Goal: Task Accomplishment & Management: Manage account settings

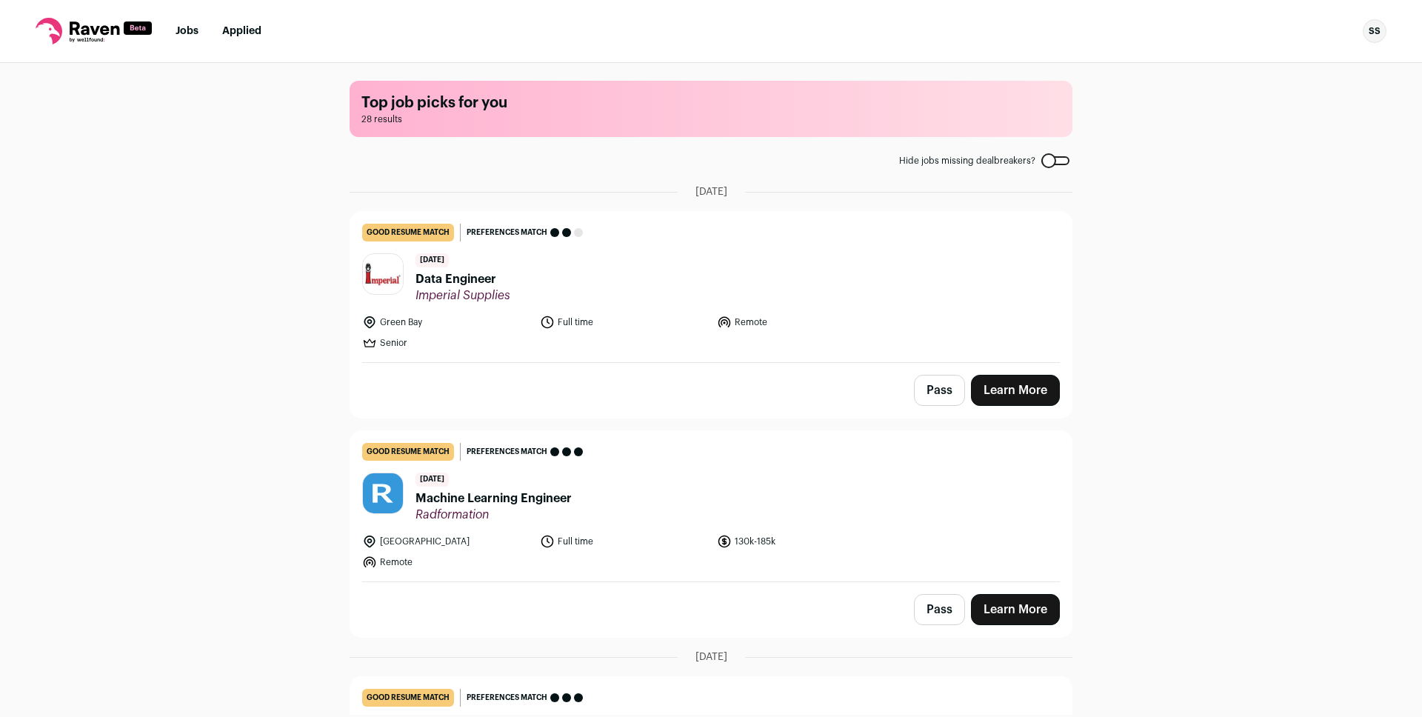
click at [93, 32] on icon at bounding box center [95, 27] width 50 height 13
click at [1376, 30] on div "SS" at bounding box center [1375, 31] width 24 height 24
click at [1261, 73] on link "Settings" at bounding box center [1304, 69] width 164 height 36
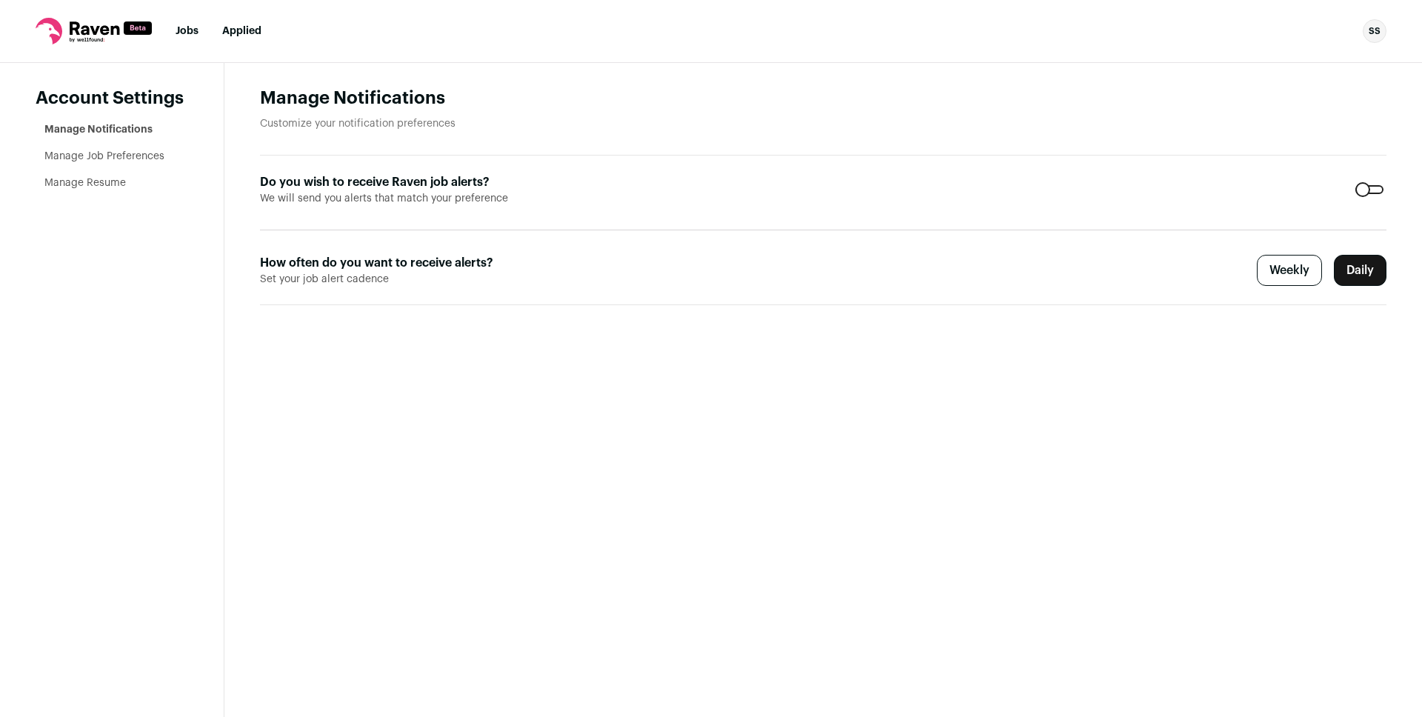
drag, startPoint x: 73, startPoint y: 169, endPoint x: 63, endPoint y: 187, distance: 20.2
click at [64, 189] on ul "Manage Notifications Manage Job Preferences Manage Resume" at bounding box center [116, 156] width 144 height 68
click at [62, 155] on link "Manage Job Preferences" at bounding box center [104, 156] width 120 height 10
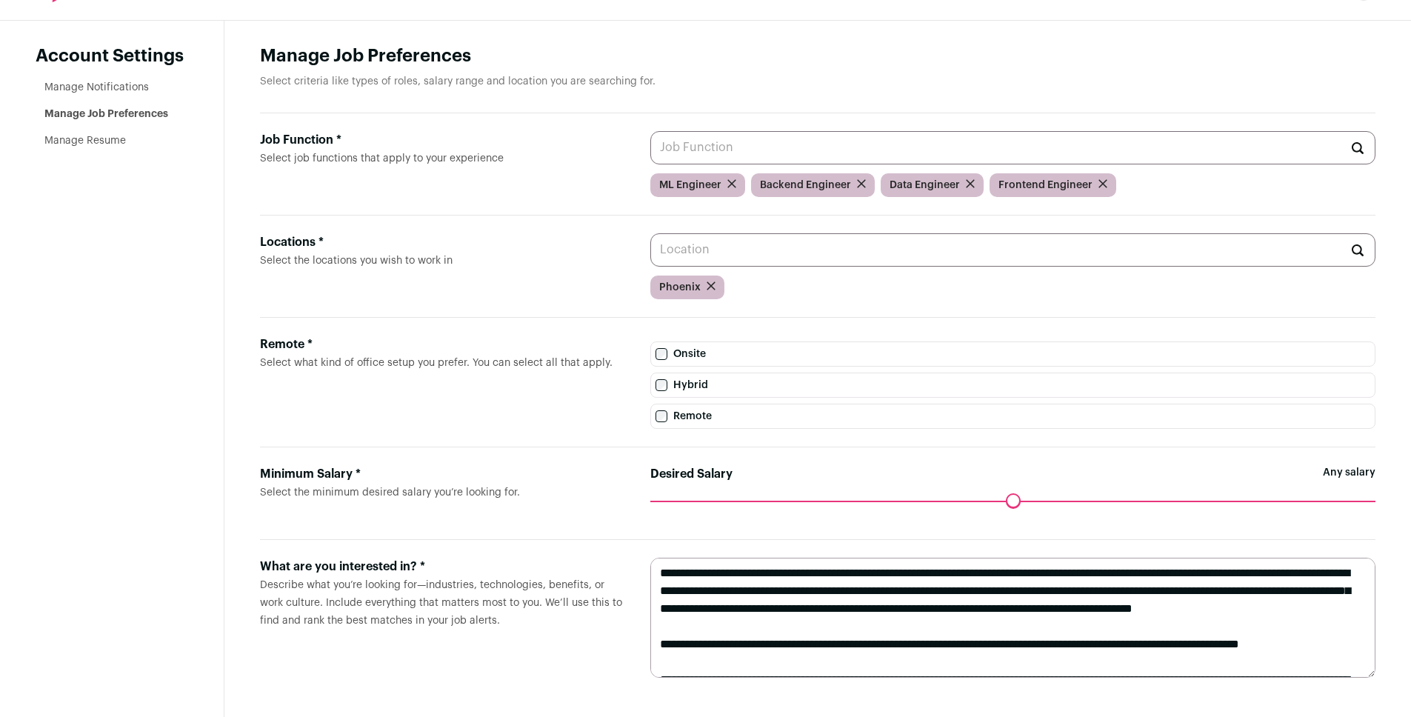
scroll to position [44, 0]
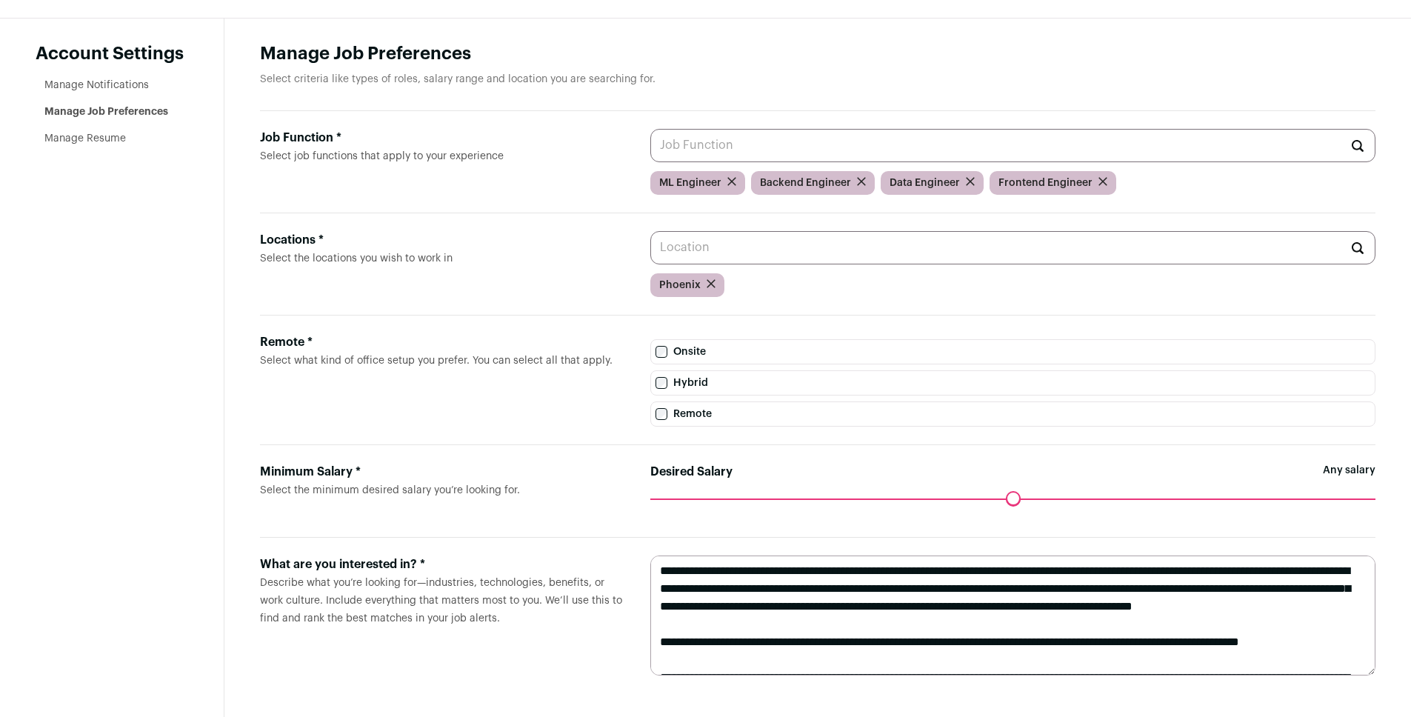
click at [1021, 573] on textarea at bounding box center [1012, 615] width 725 height 120
drag, startPoint x: 1021, startPoint y: 573, endPoint x: 997, endPoint y: 572, distance: 23.7
click at [997, 572] on textarea at bounding box center [1012, 615] width 725 height 120
drag, startPoint x: 956, startPoint y: 629, endPoint x: 798, endPoint y: 571, distance: 168.0
click at [798, 571] on textarea at bounding box center [1012, 615] width 725 height 120
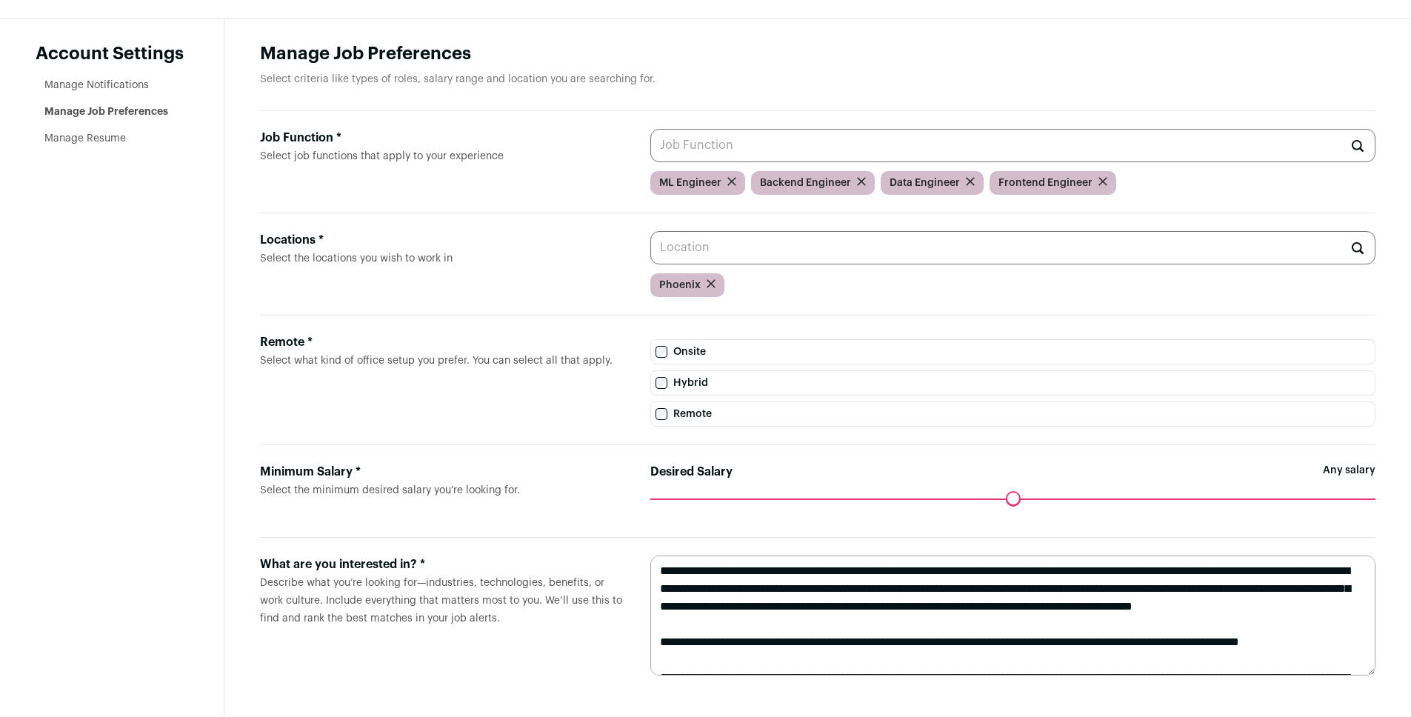
click at [798, 571] on textarea at bounding box center [1012, 615] width 725 height 120
drag, startPoint x: 798, startPoint y: 574, endPoint x: 803, endPoint y: 621, distance: 46.9
click at [803, 621] on textarea at bounding box center [1012, 615] width 725 height 120
drag, startPoint x: 803, startPoint y: 624, endPoint x: 790, endPoint y: 582, distance: 43.3
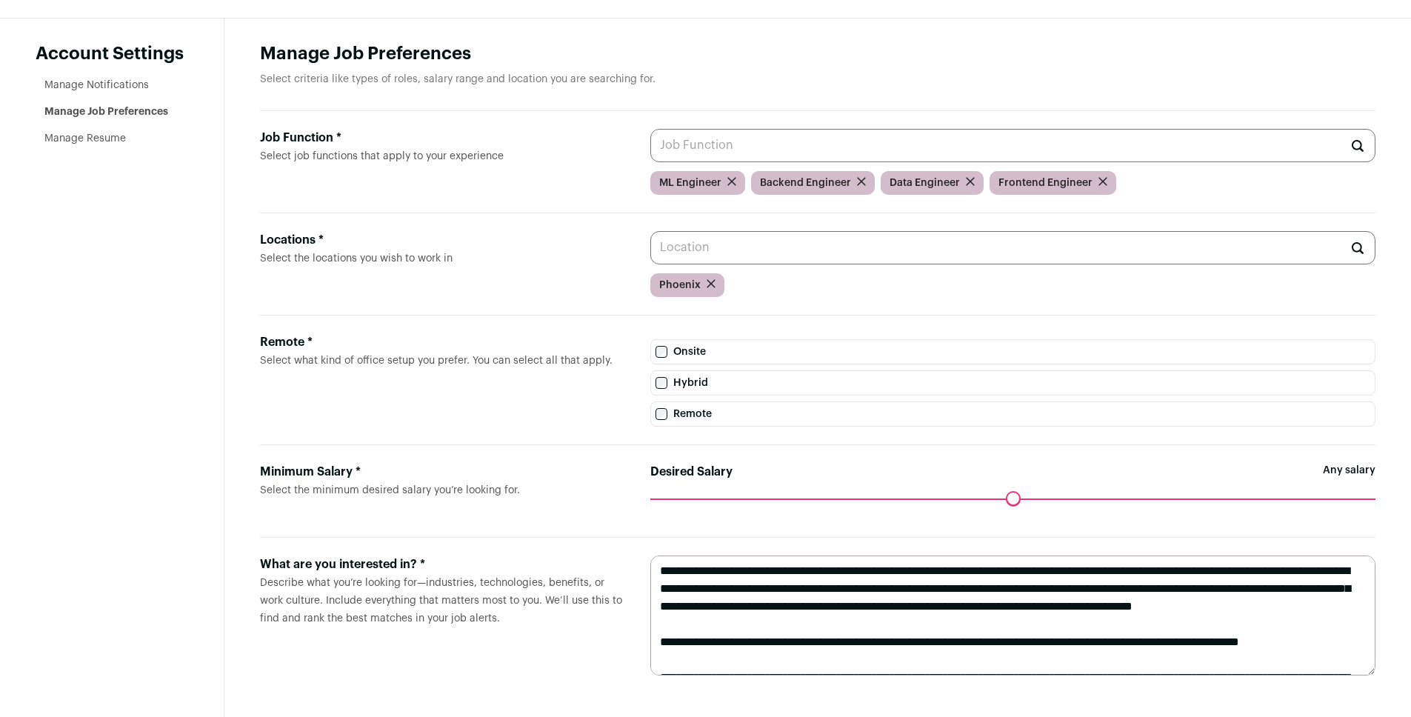
click at [790, 582] on textarea at bounding box center [1012, 615] width 725 height 120
drag, startPoint x: 889, startPoint y: 625, endPoint x: 711, endPoint y: 624, distance: 178.5
click at [711, 624] on textarea at bounding box center [1012, 615] width 725 height 120
click at [749, 639] on textarea at bounding box center [1012, 615] width 725 height 120
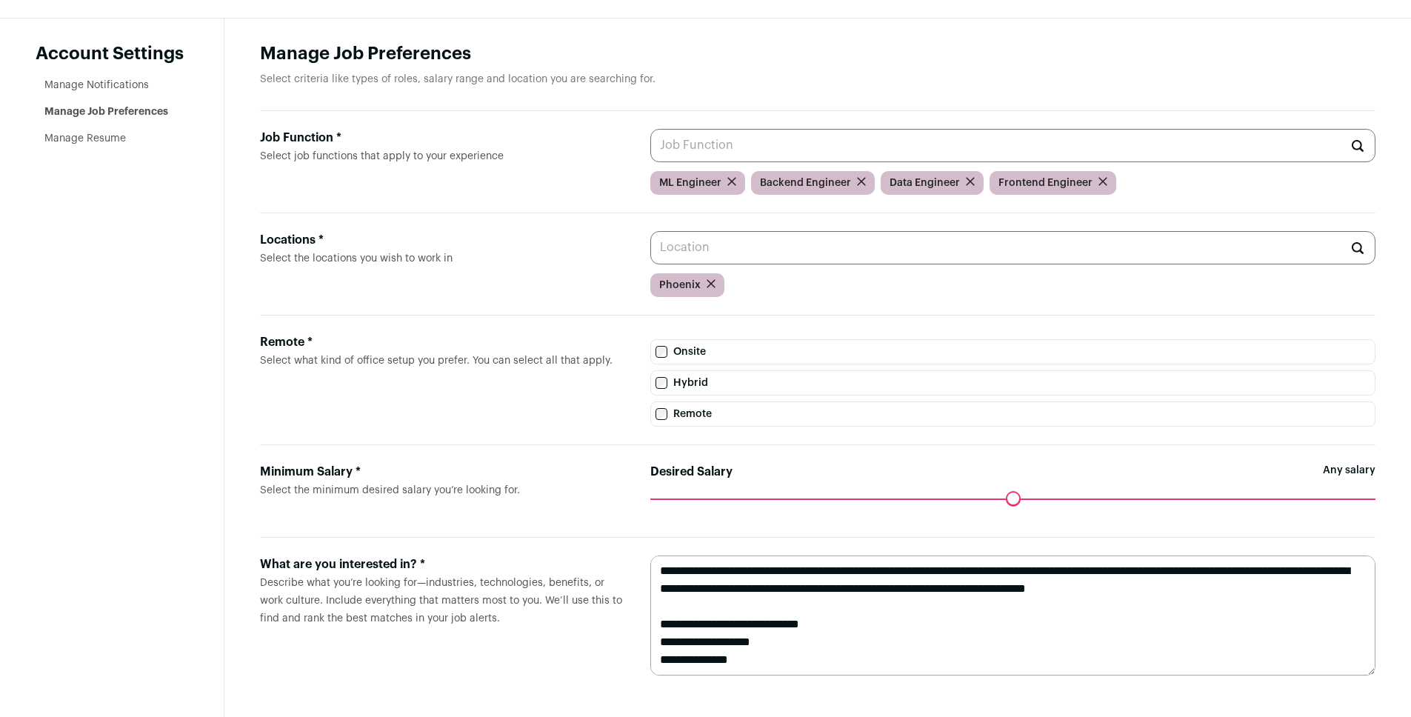
scroll to position [174, 0]
click at [872, 587] on textarea at bounding box center [1012, 615] width 725 height 120
click at [858, 578] on textarea at bounding box center [1012, 615] width 725 height 120
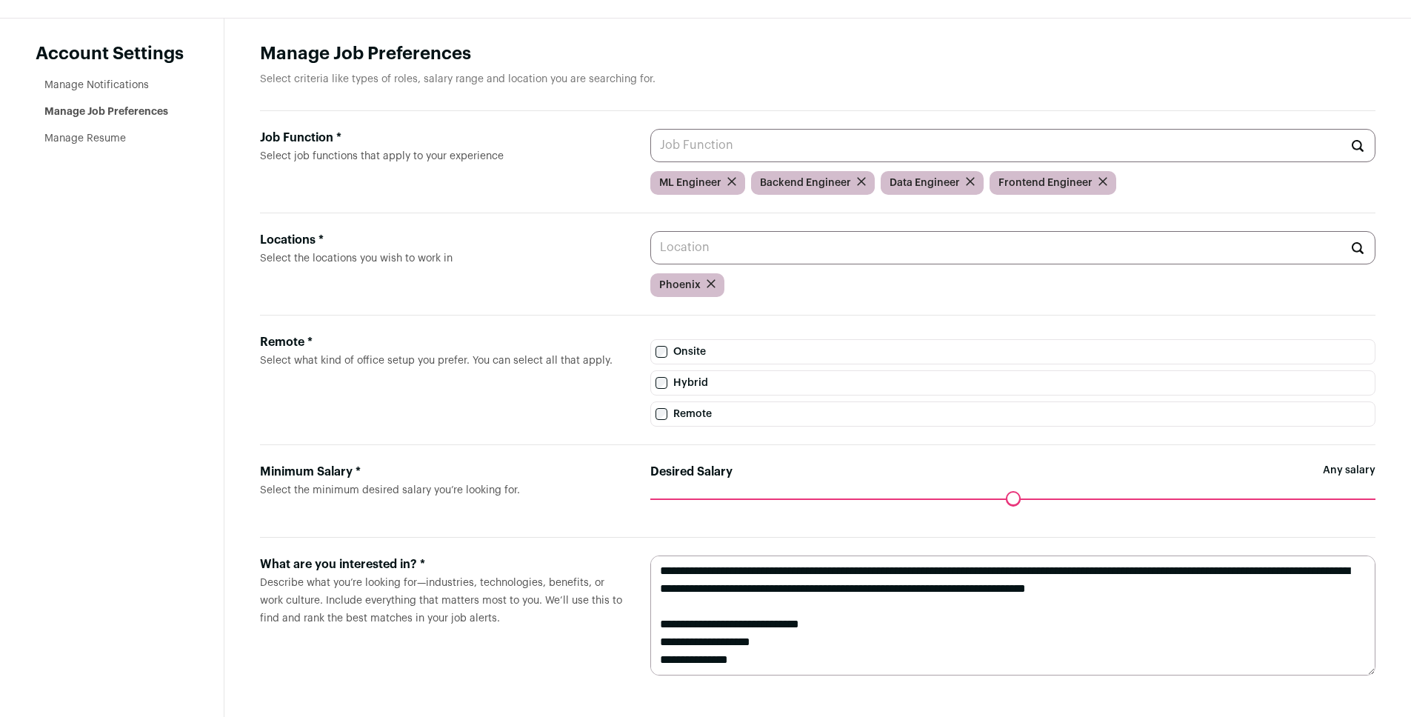
click at [858, 578] on textarea at bounding box center [1012, 615] width 725 height 120
click at [857, 581] on textarea at bounding box center [1012, 615] width 725 height 120
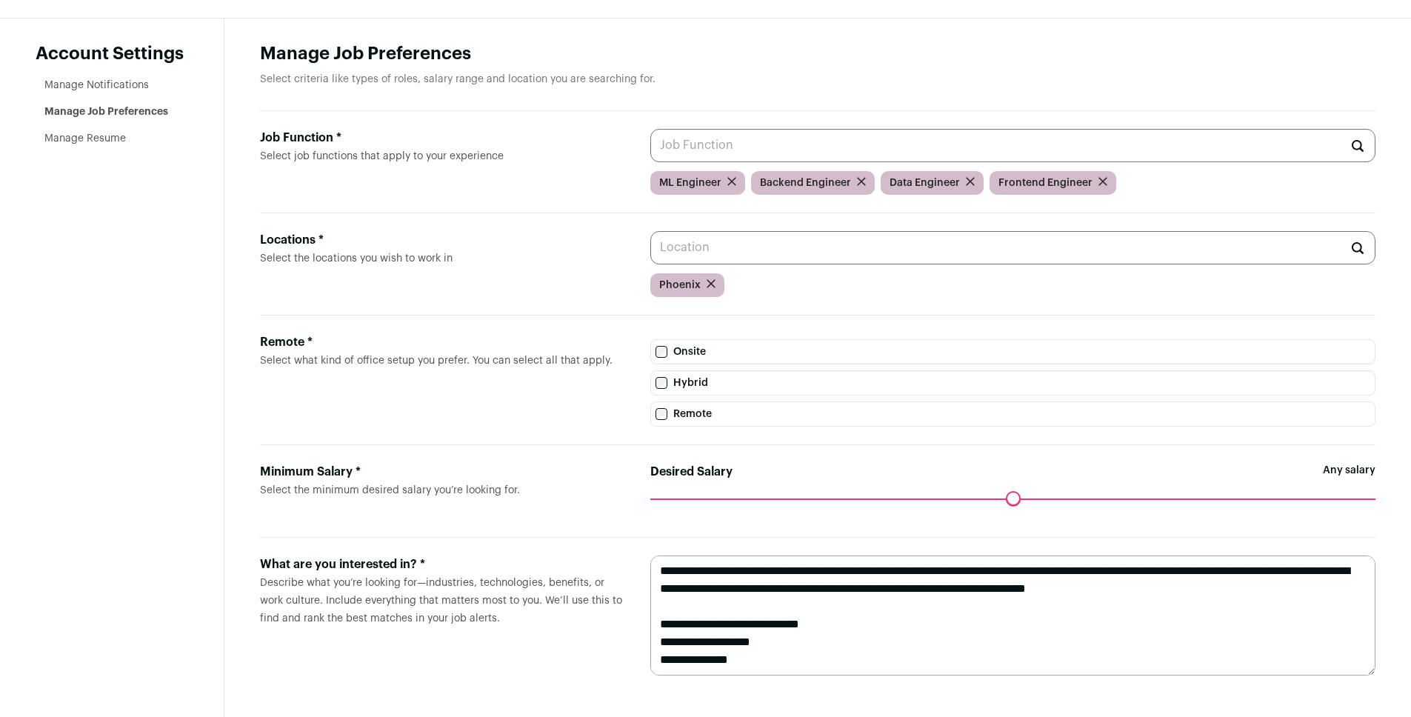
click at [857, 585] on textarea at bounding box center [1012, 615] width 725 height 120
click at [1249, 590] on textarea at bounding box center [1012, 615] width 725 height 120
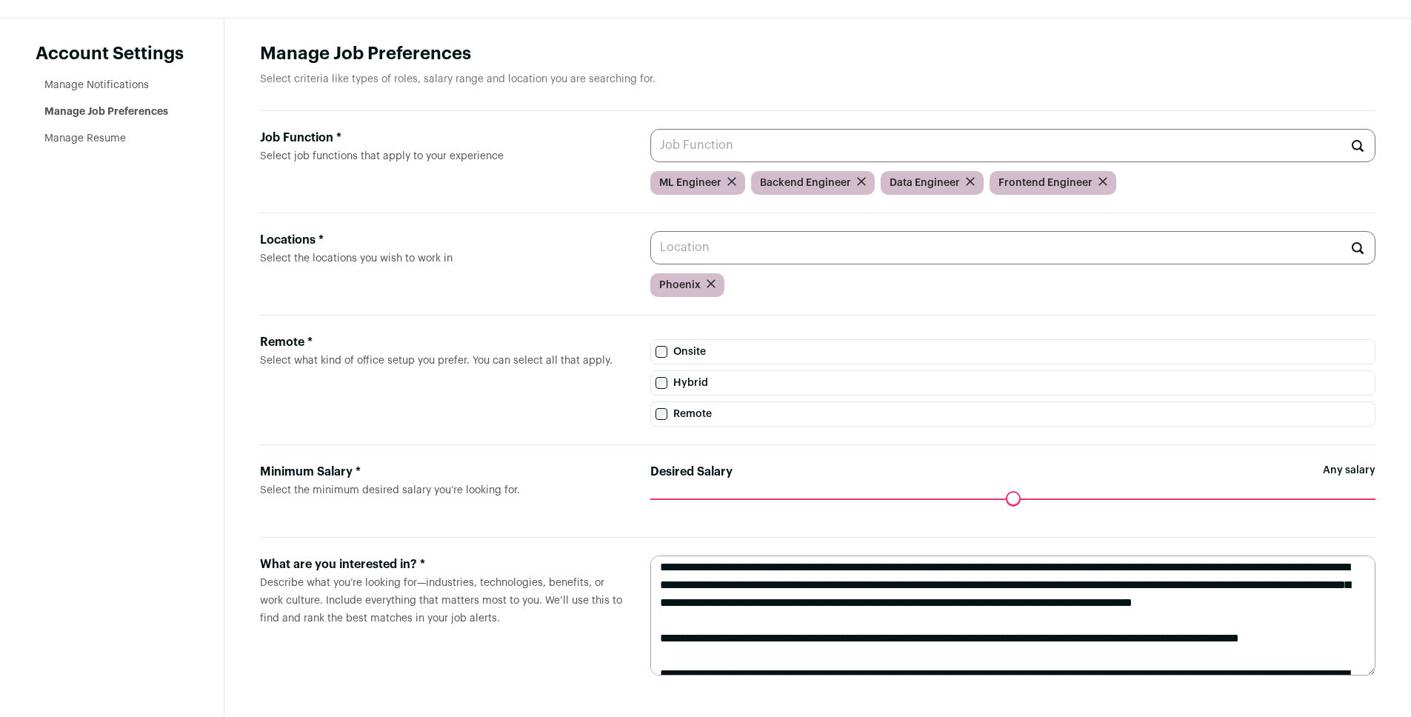
scroll to position [0, 0]
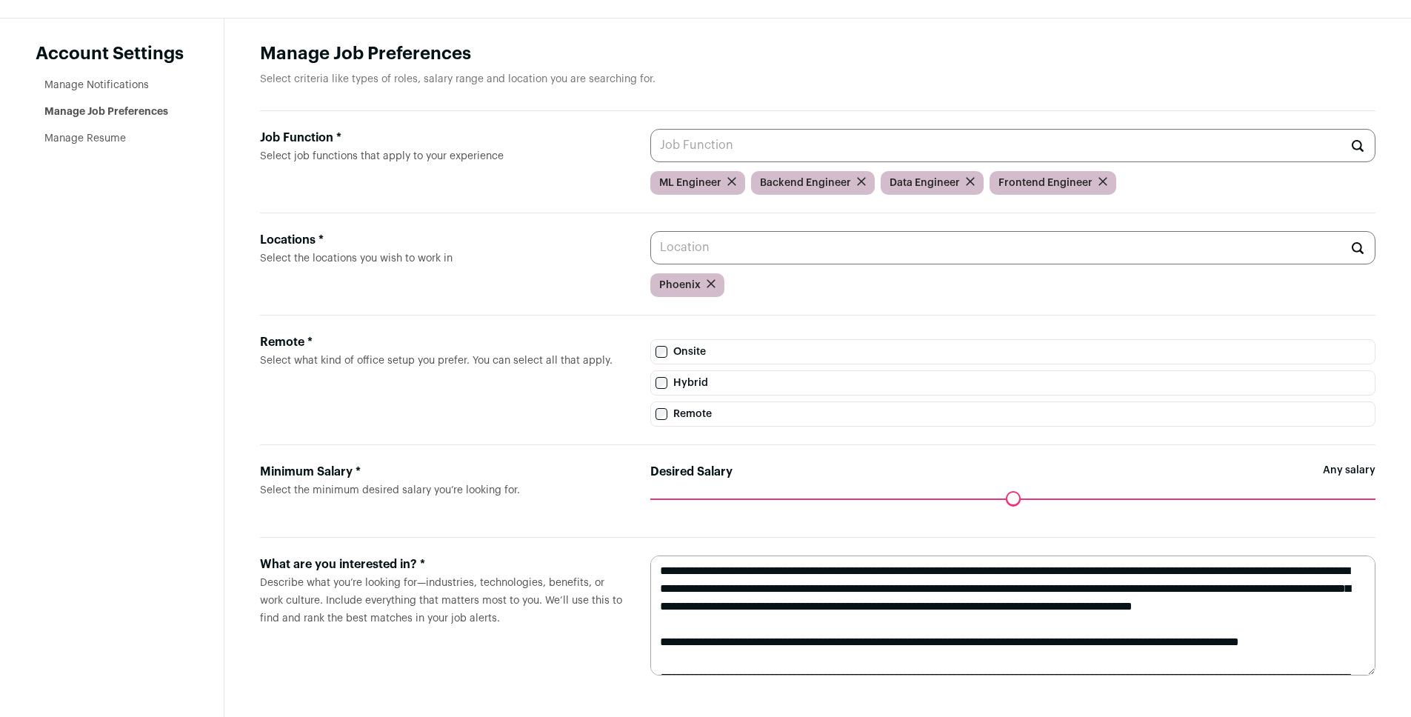
type textarea "**********"
click at [184, 258] on aside "Account Settings Manage Notifications Manage Job Preferences Manage Resume" at bounding box center [112, 368] width 224 height 698
click at [98, 139] on link "Manage Resume" at bounding box center [84, 138] width 81 height 10
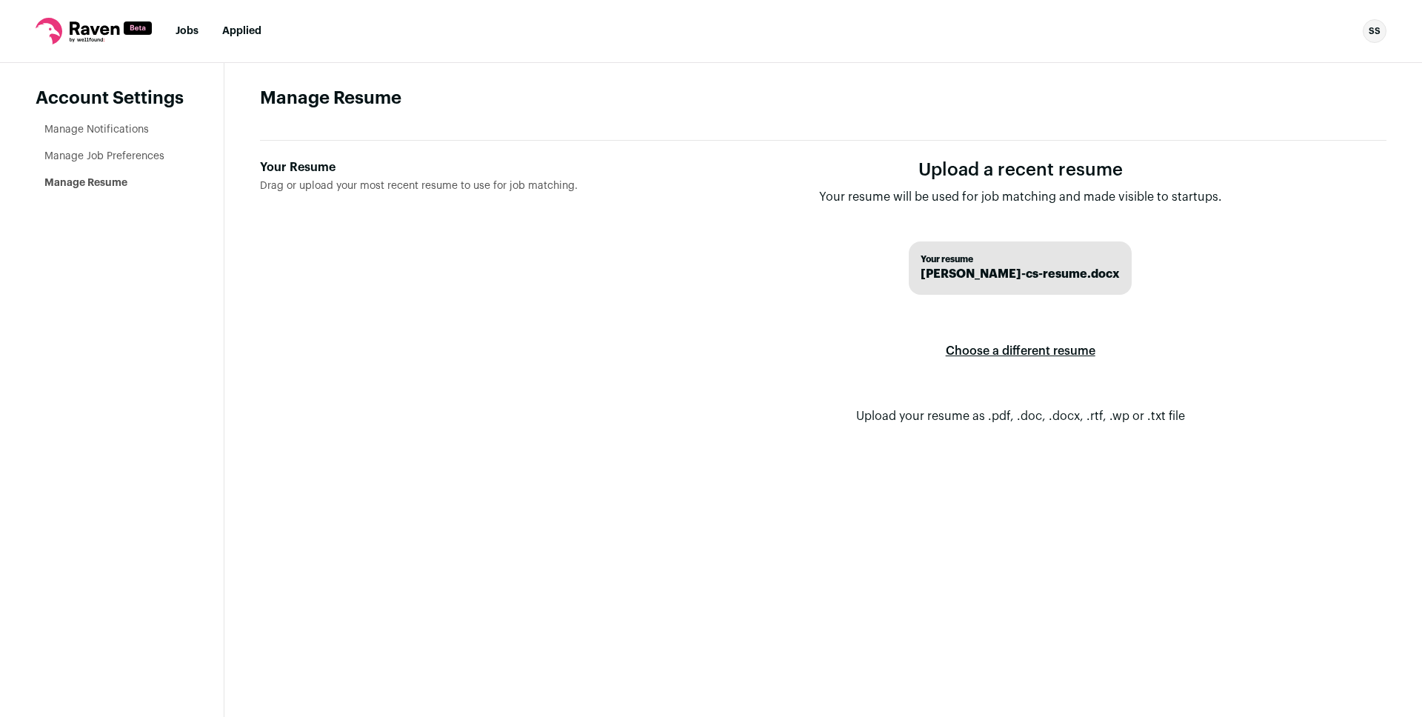
click at [1039, 349] on label "Choose a different resume" at bounding box center [1021, 350] width 150 height 41
click at [0, 0] on input "Your Resume Drag or upload your most recent resume to use for job matching." at bounding box center [0, 0] width 0 height 0
click at [117, 158] on link "Manage Job Preferences" at bounding box center [104, 156] width 120 height 10
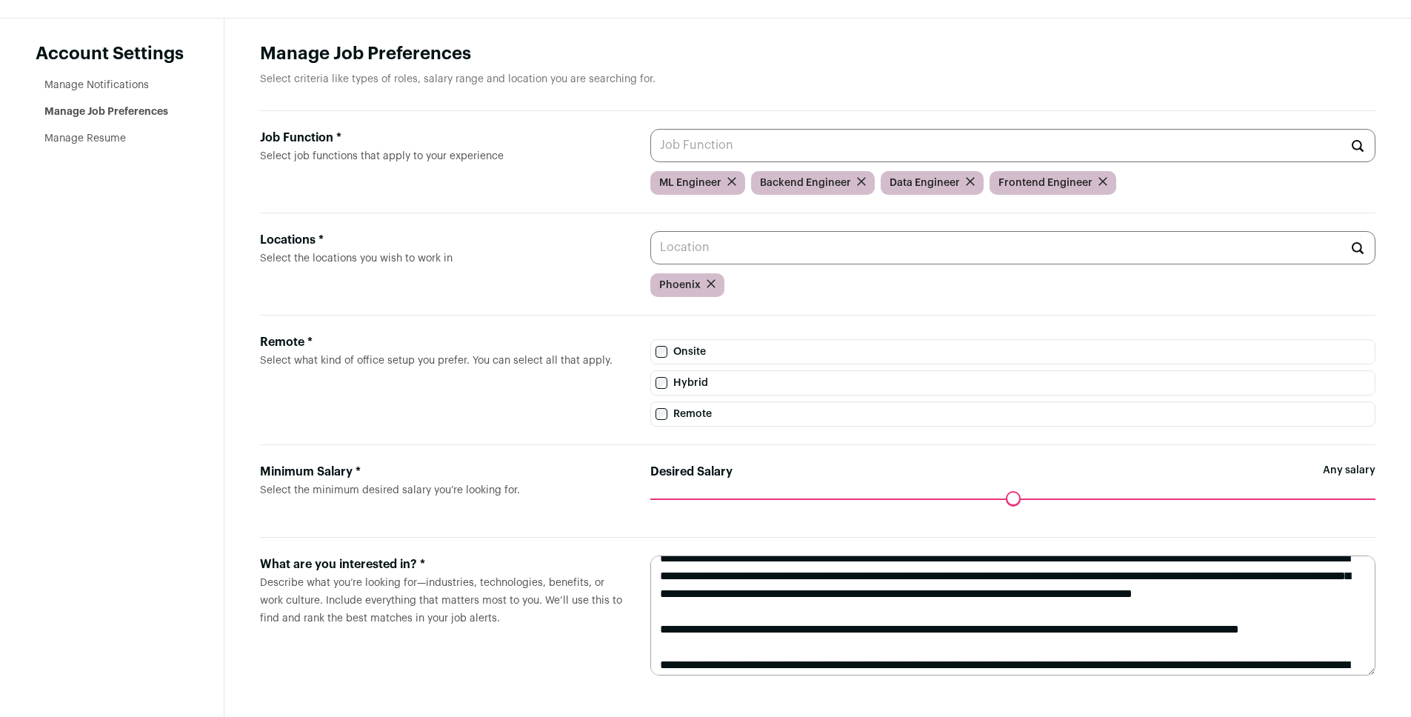
scroll to position [14, 0]
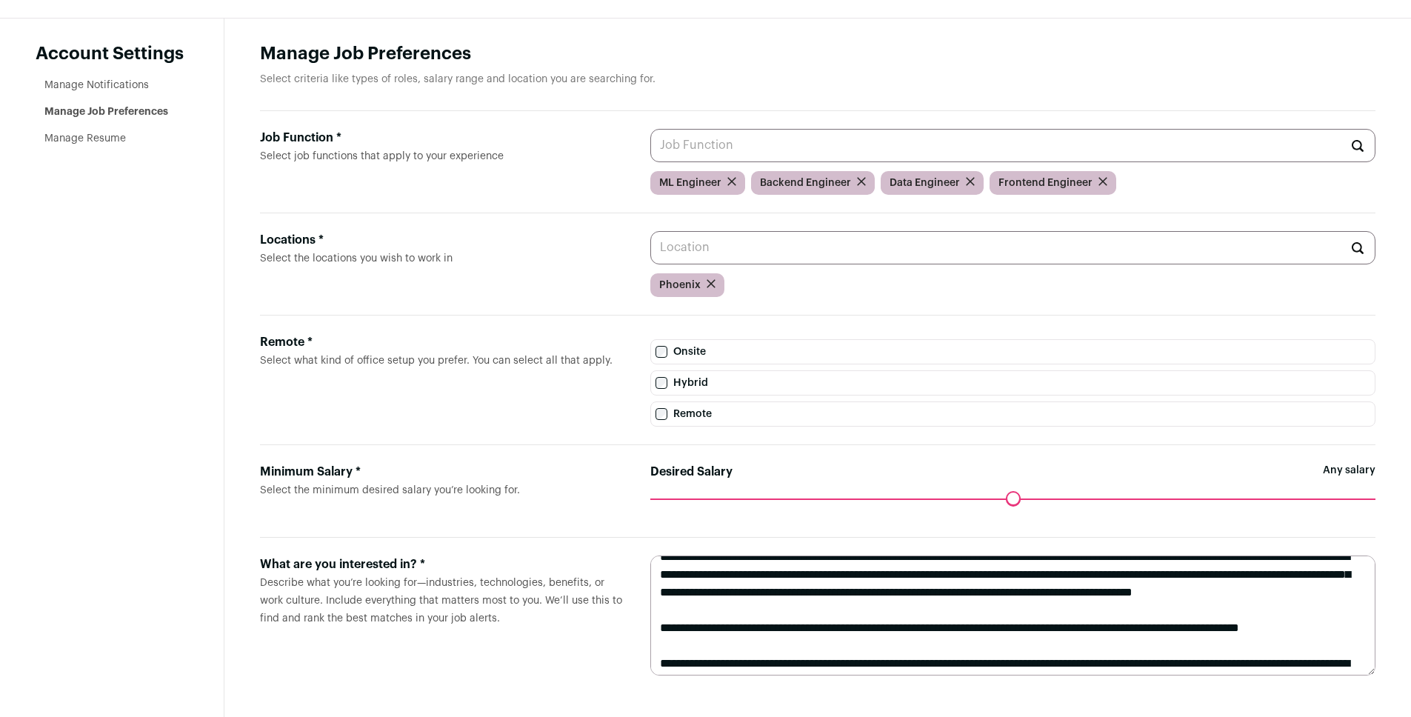
click at [1049, 610] on textarea at bounding box center [1012, 615] width 725 height 120
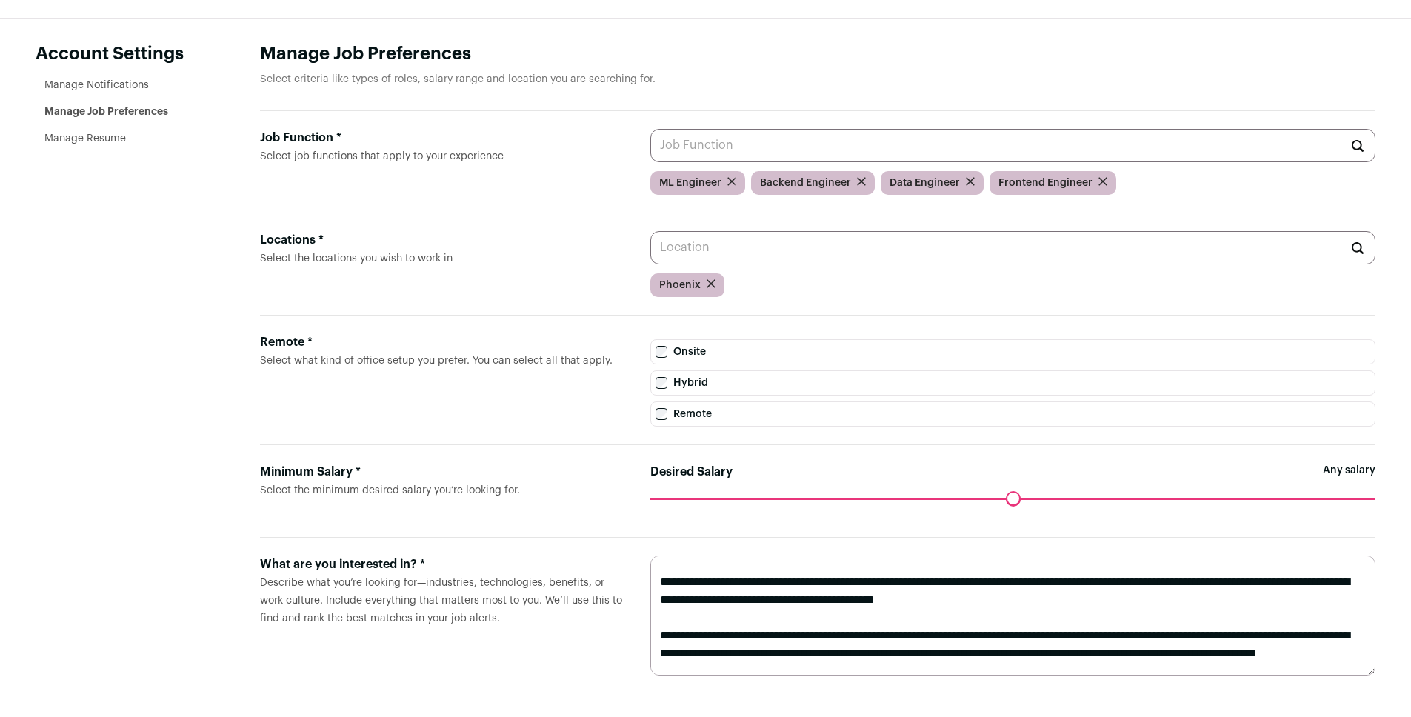
scroll to position [96, 0]
click at [1009, 614] on textarea at bounding box center [1012, 615] width 725 height 120
drag, startPoint x: 1009, startPoint y: 614, endPoint x: 1011, endPoint y: 646, distance: 31.9
click at [1011, 647] on textarea at bounding box center [1012, 615] width 725 height 120
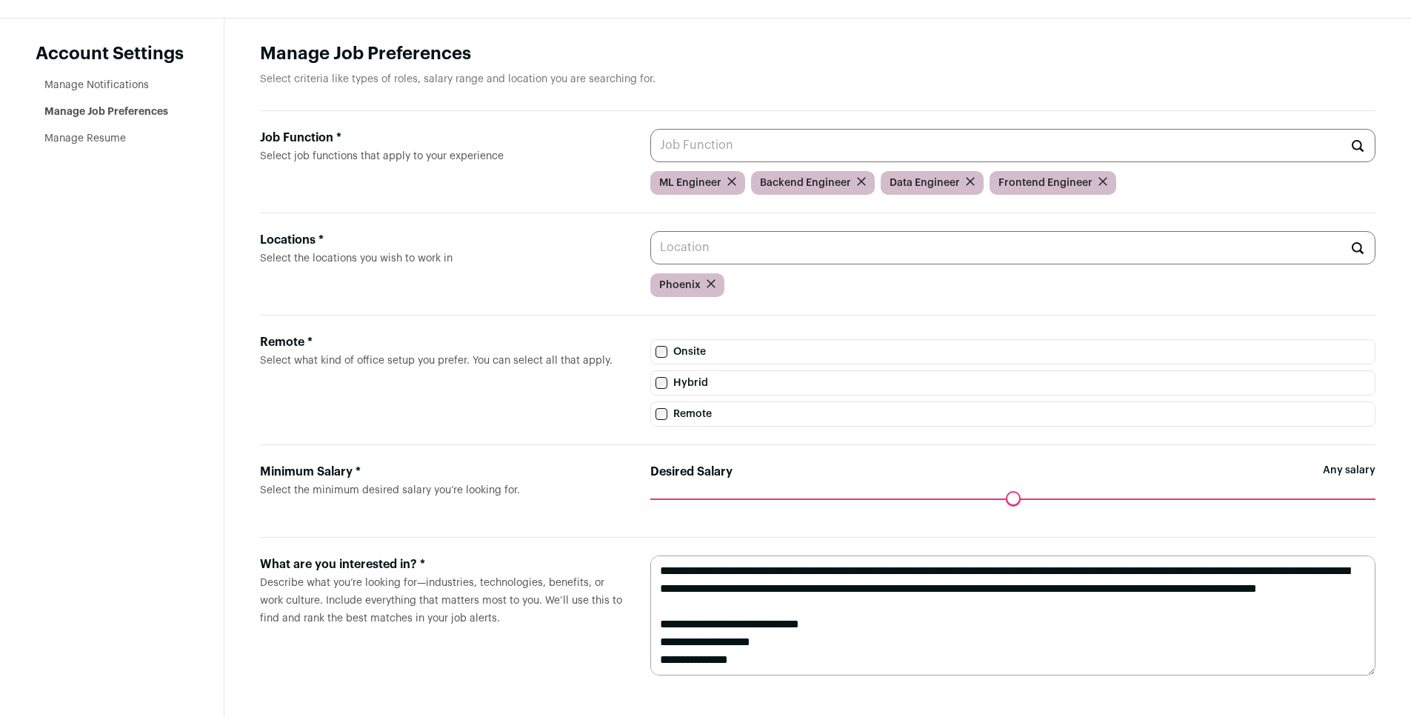
scroll to position [147, 0]
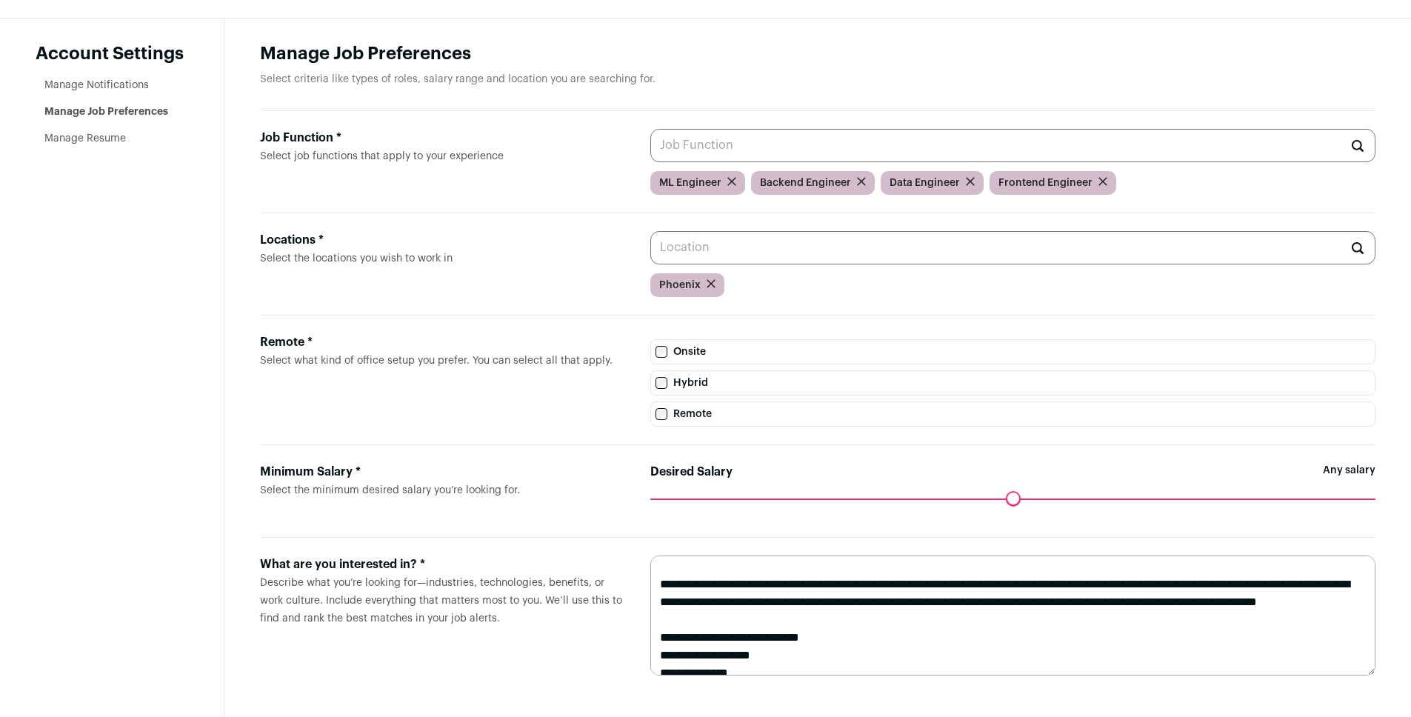
click at [952, 580] on textarea at bounding box center [1012, 615] width 725 height 120
click at [943, 598] on textarea at bounding box center [1012, 615] width 725 height 120
click at [942, 599] on textarea at bounding box center [1012, 615] width 725 height 120
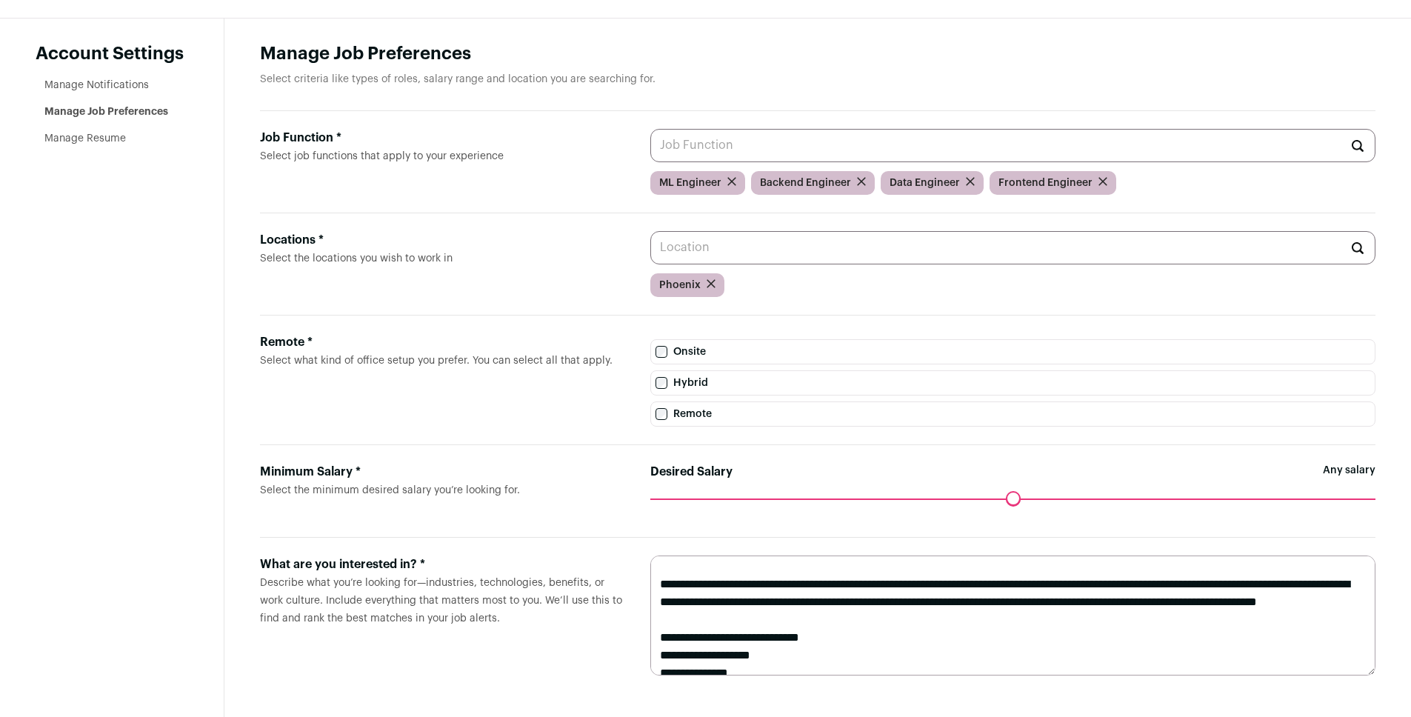
click at [942, 599] on textarea at bounding box center [1012, 615] width 725 height 120
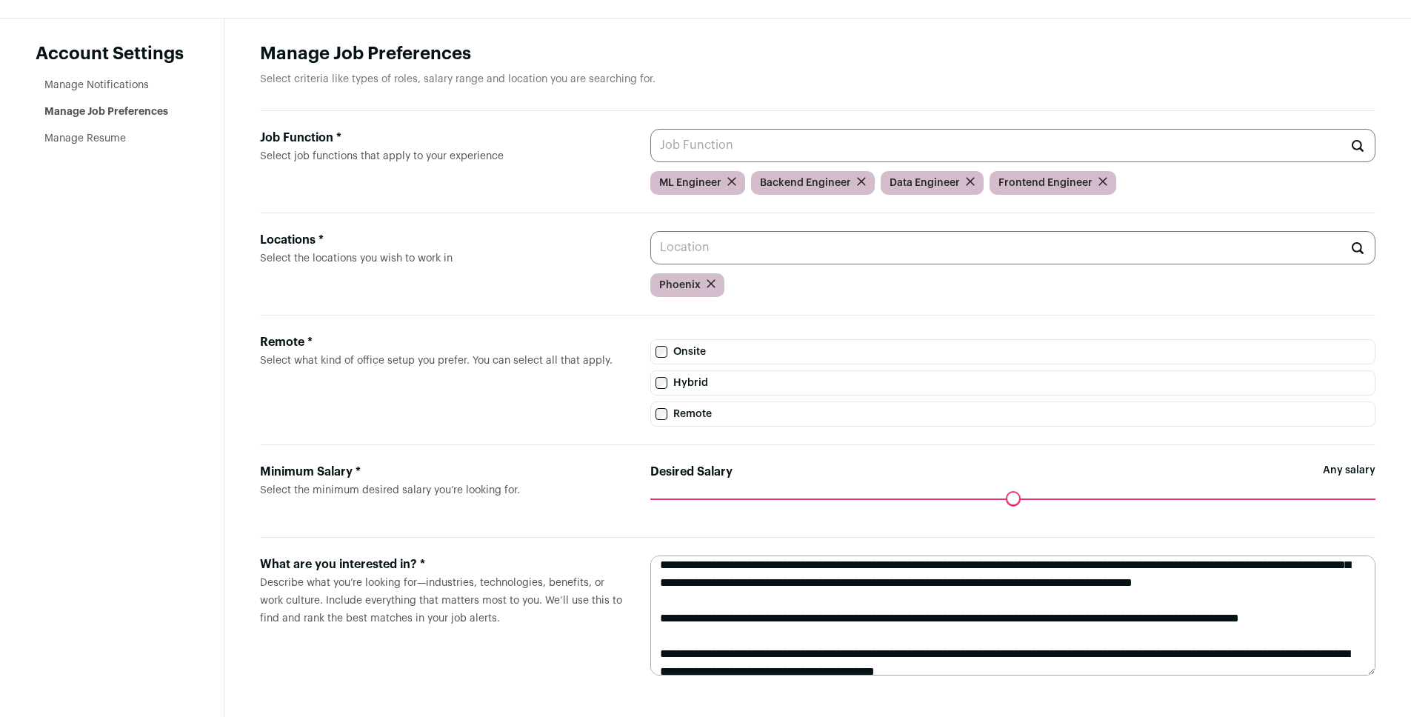
drag, startPoint x: 942, startPoint y: 599, endPoint x: 938, endPoint y: 544, distance: 55.7
click at [938, 544] on form "What are you interested in? * Describe what you’re looking for—industries, tech…" at bounding box center [817, 616] width 1115 height 156
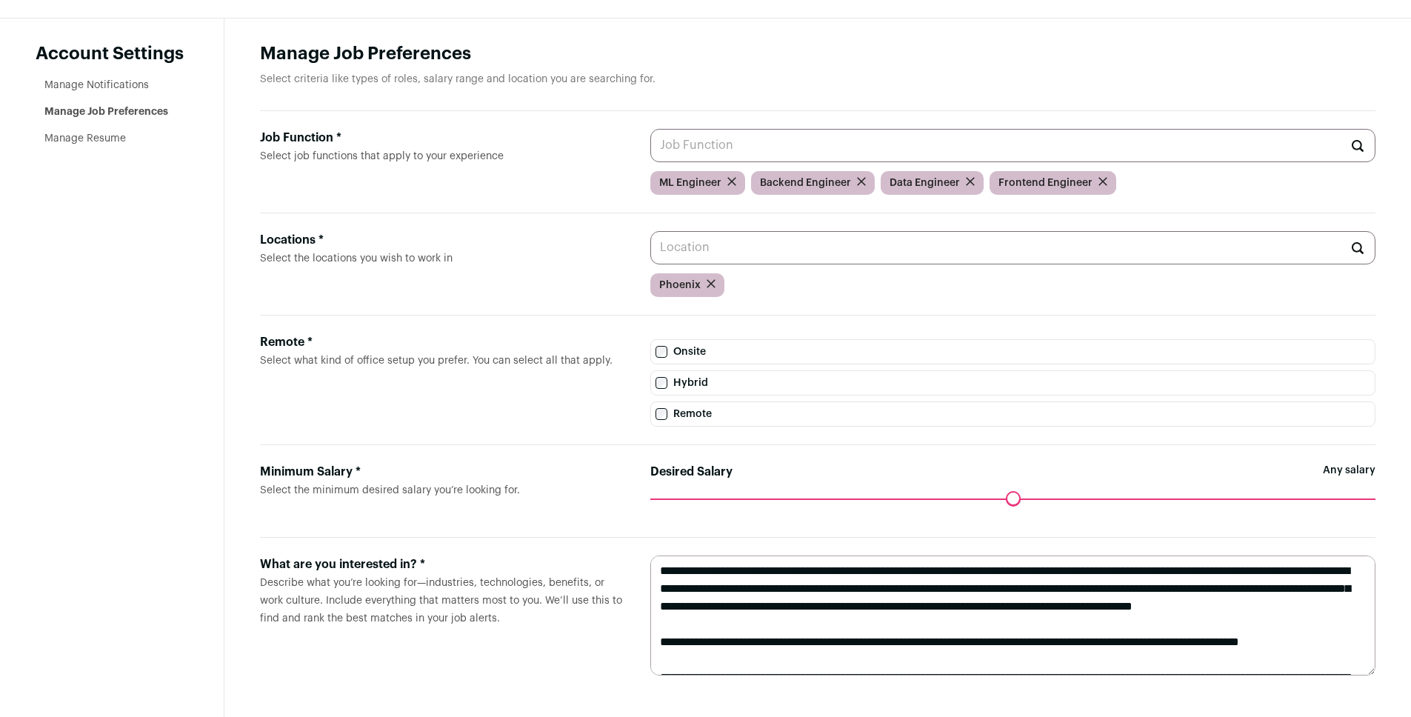
click at [935, 577] on textarea at bounding box center [1012, 615] width 725 height 120
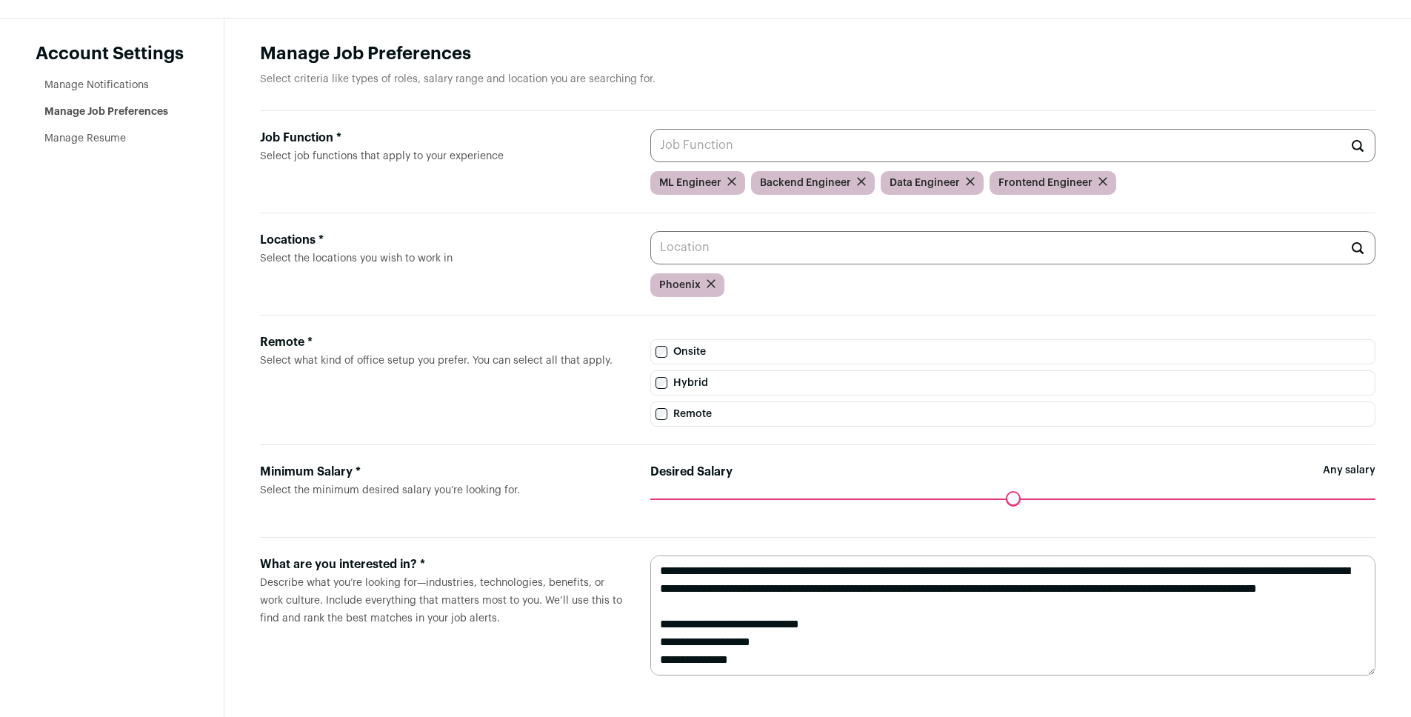
scroll to position [176, 0]
click at [927, 597] on textarea at bounding box center [1012, 615] width 725 height 120
click at [903, 570] on textarea at bounding box center [1012, 615] width 725 height 120
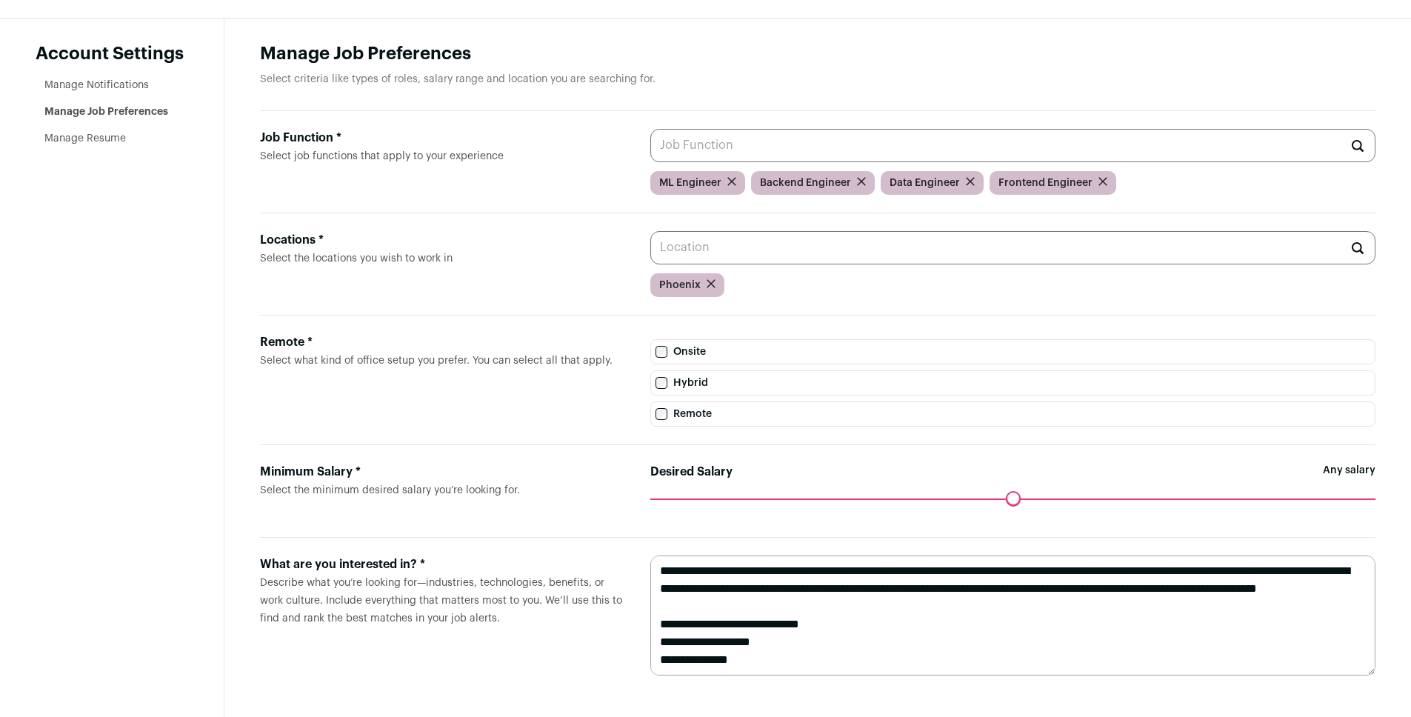
click at [904, 591] on textarea at bounding box center [1012, 615] width 725 height 120
click at [898, 581] on textarea at bounding box center [1012, 615] width 725 height 120
click at [1087, 588] on textarea at bounding box center [1012, 615] width 725 height 120
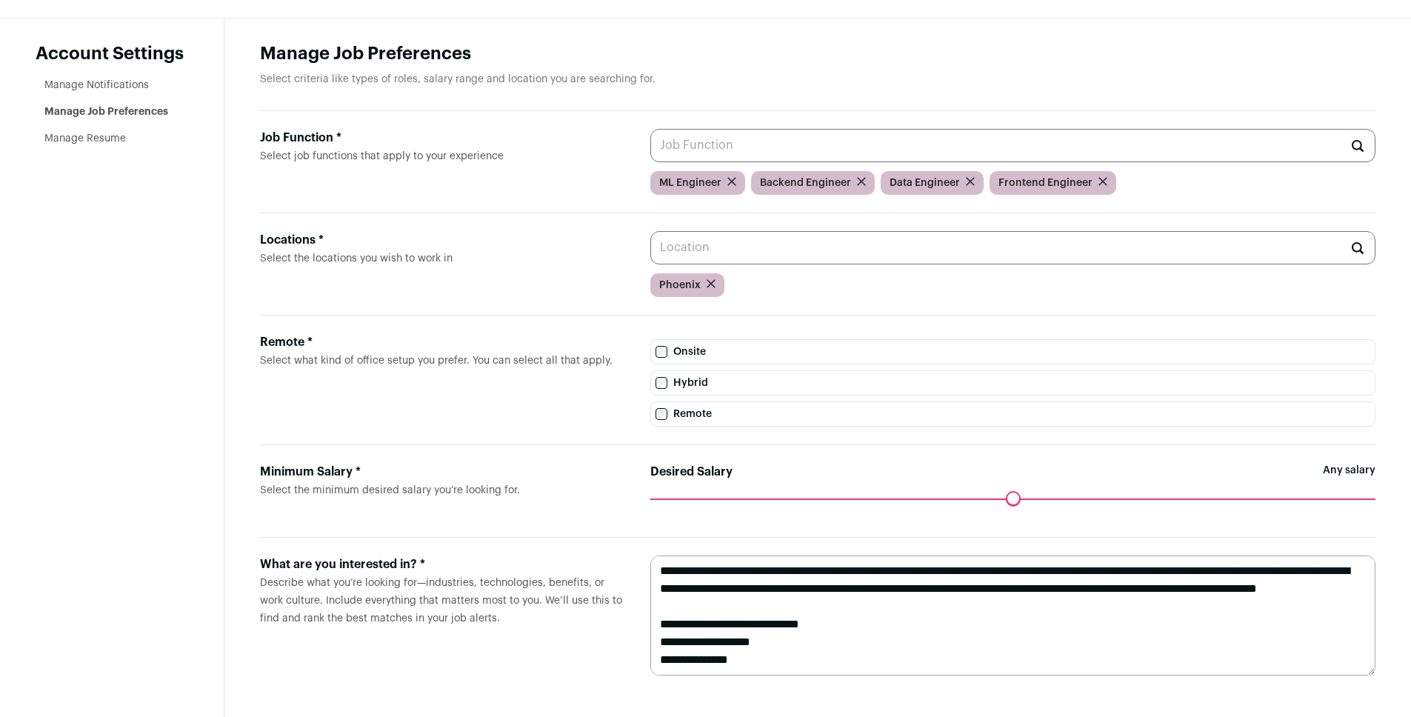
click at [1087, 588] on textarea at bounding box center [1012, 615] width 725 height 120
click at [1080, 601] on textarea at bounding box center [1012, 615] width 725 height 120
click at [1098, 595] on textarea at bounding box center [1012, 615] width 725 height 120
type textarea "**********"
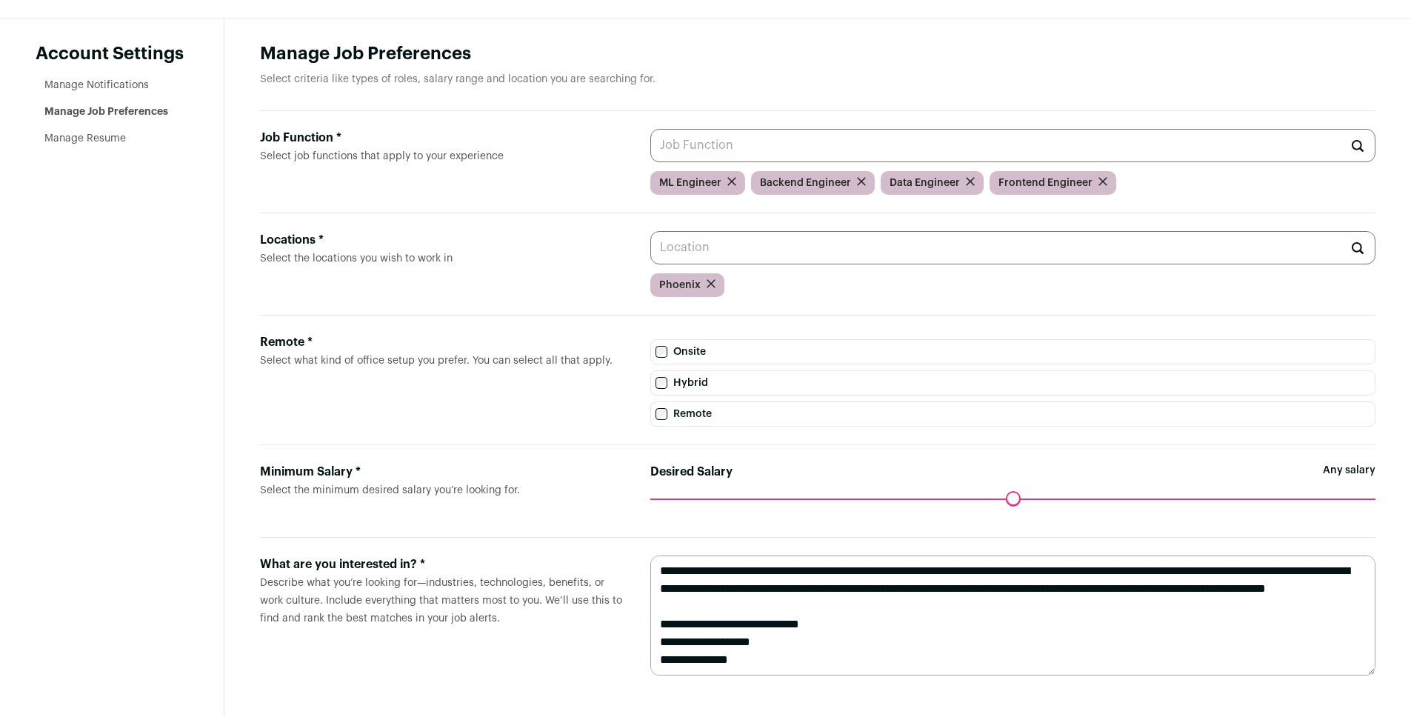
click at [145, 387] on aside "Account Settings Manage Notifications Manage Job Preferences Manage Resume" at bounding box center [112, 368] width 224 height 698
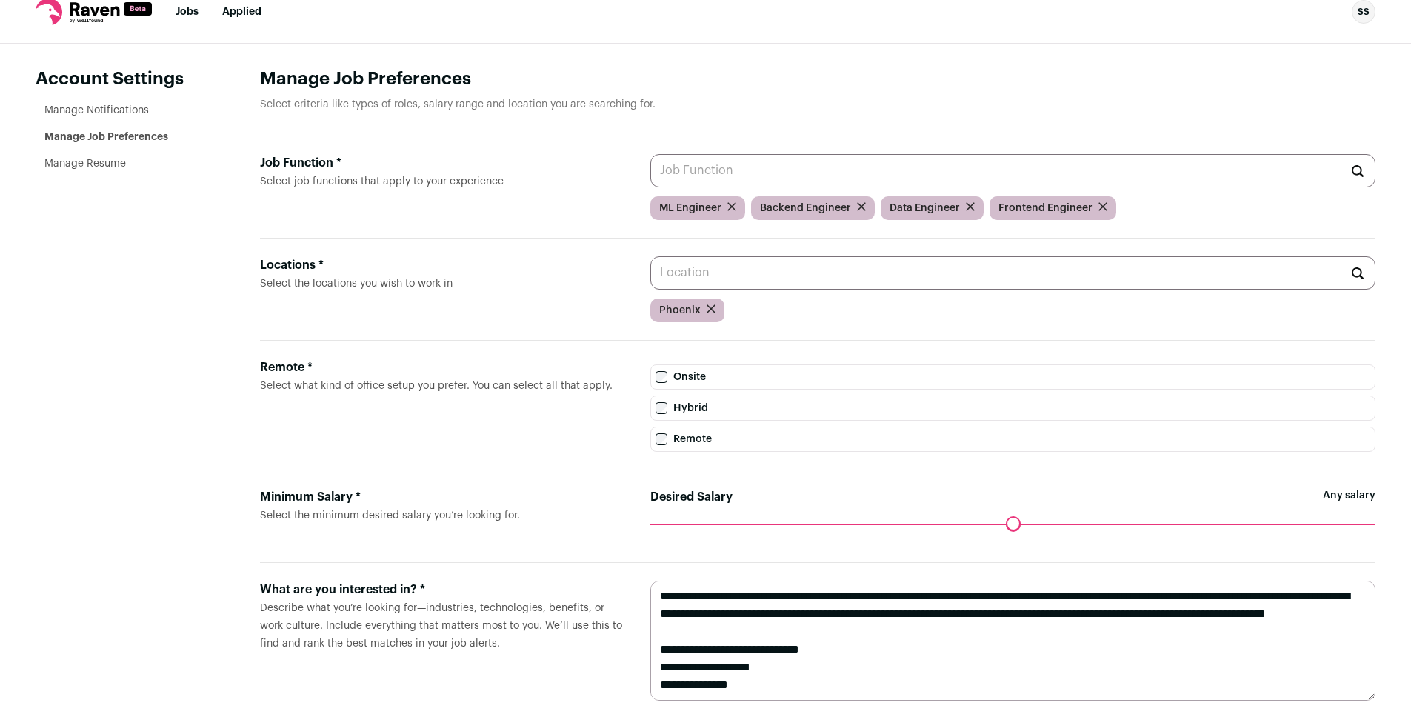
scroll to position [0, 0]
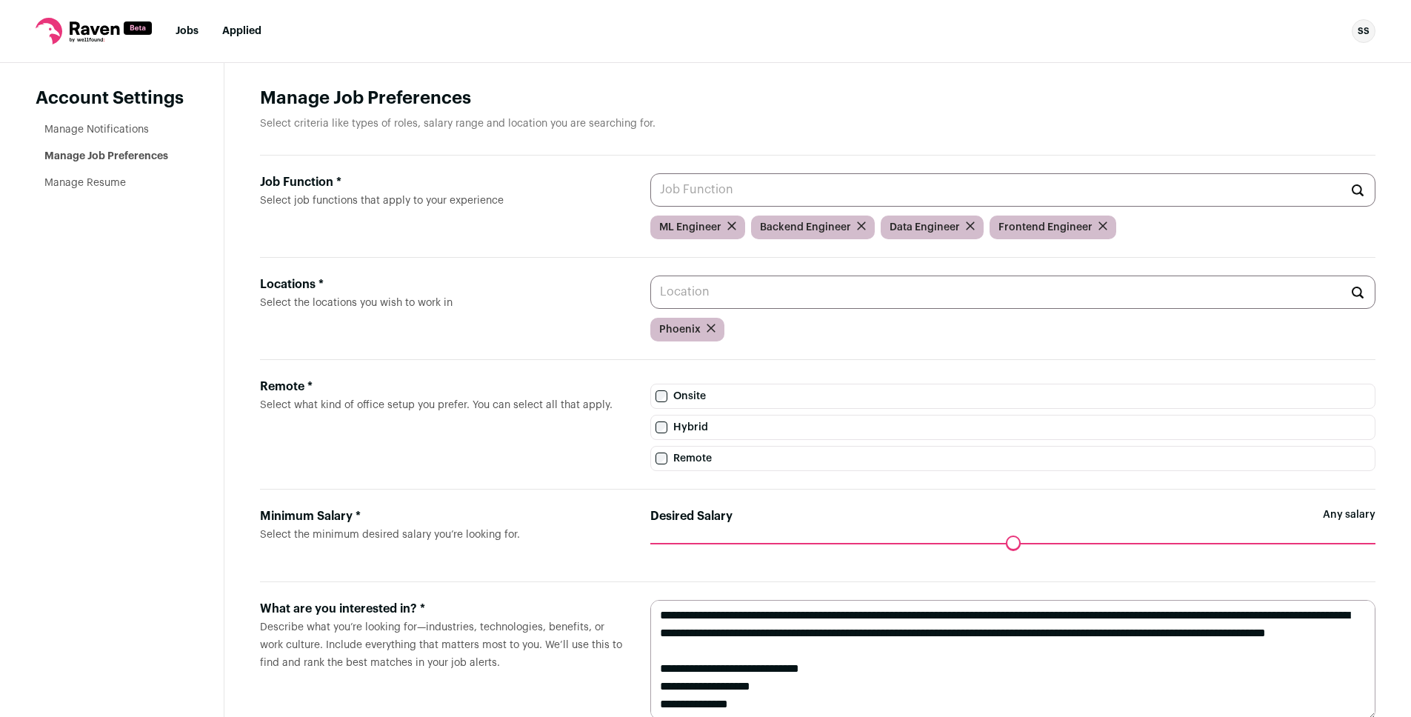
click at [779, 180] on input "Job Function * Select job functions that apply to your experience" at bounding box center [1012, 189] width 725 height 33
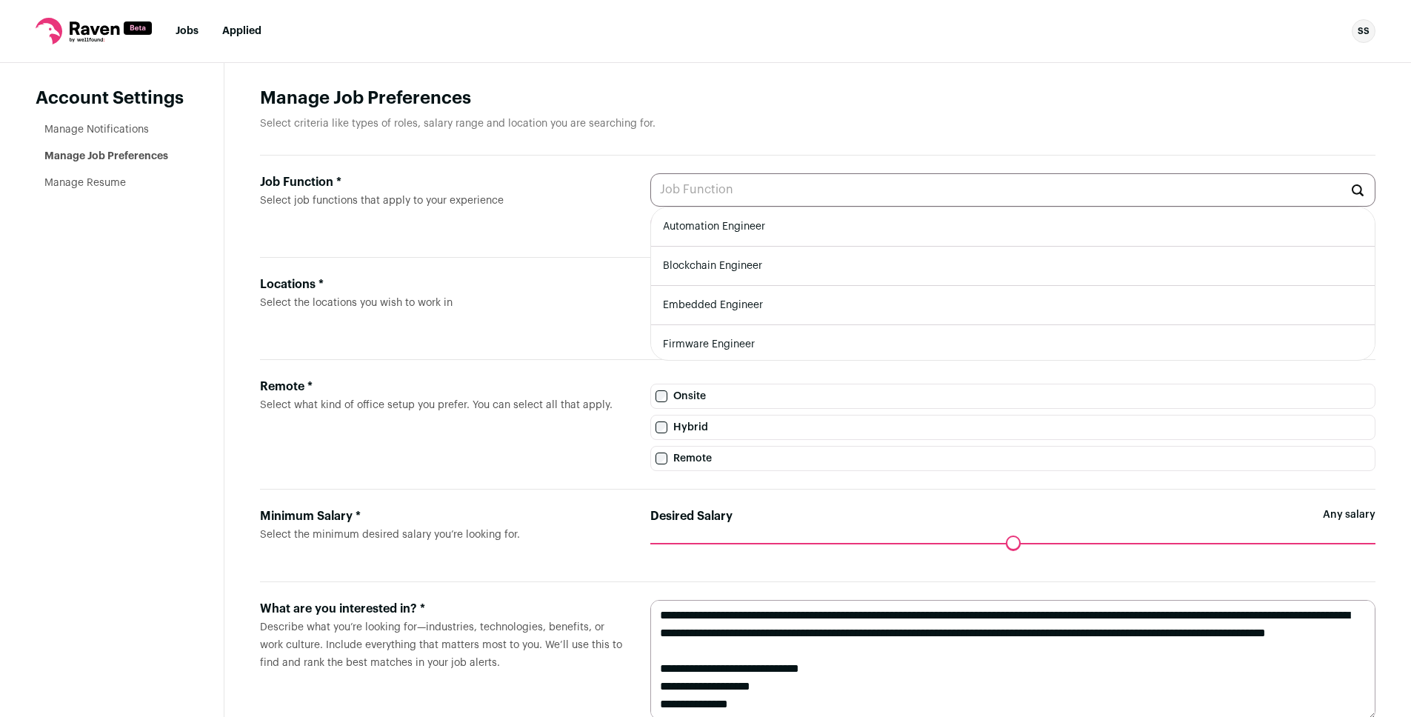
click at [748, 233] on li "Automation Engineer" at bounding box center [1013, 226] width 724 height 39
type input "Automation Engineer"
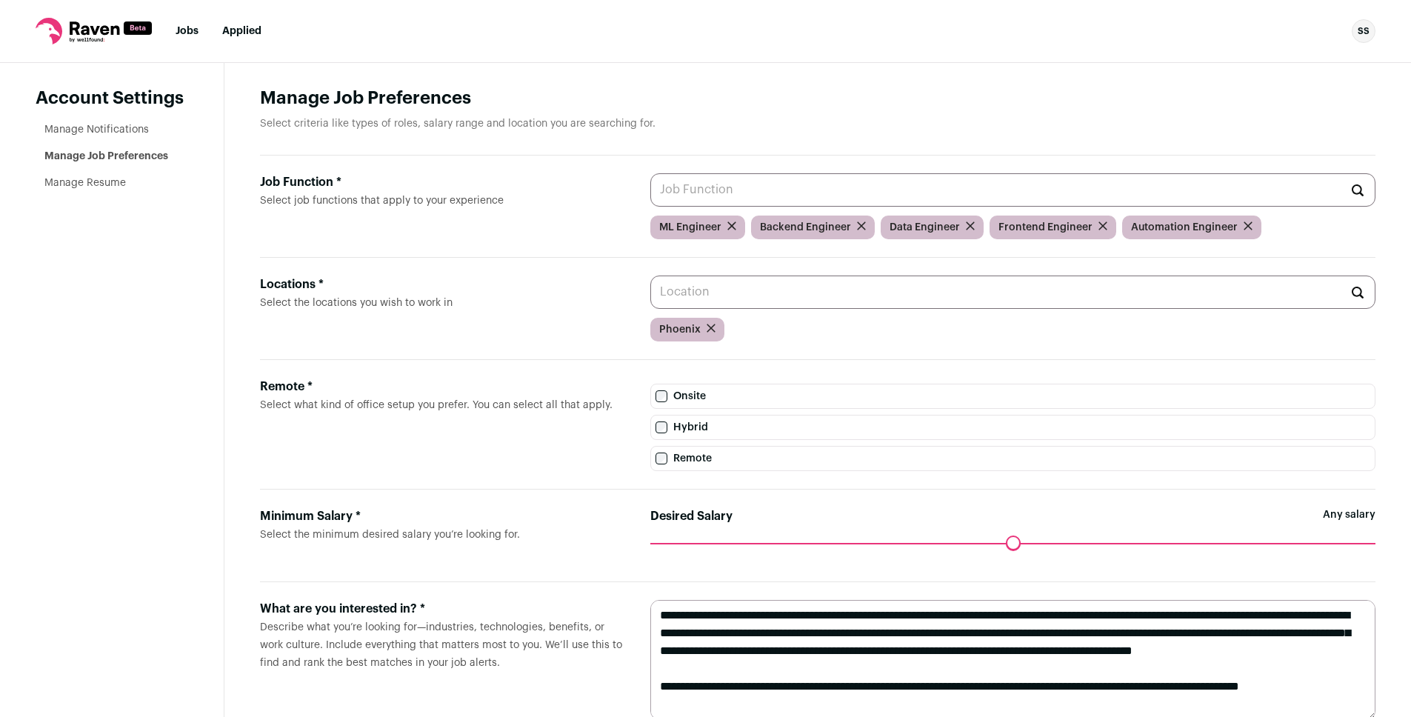
click at [761, 197] on input "Job Function * Select job functions that apply to your experience" at bounding box center [1012, 189] width 725 height 33
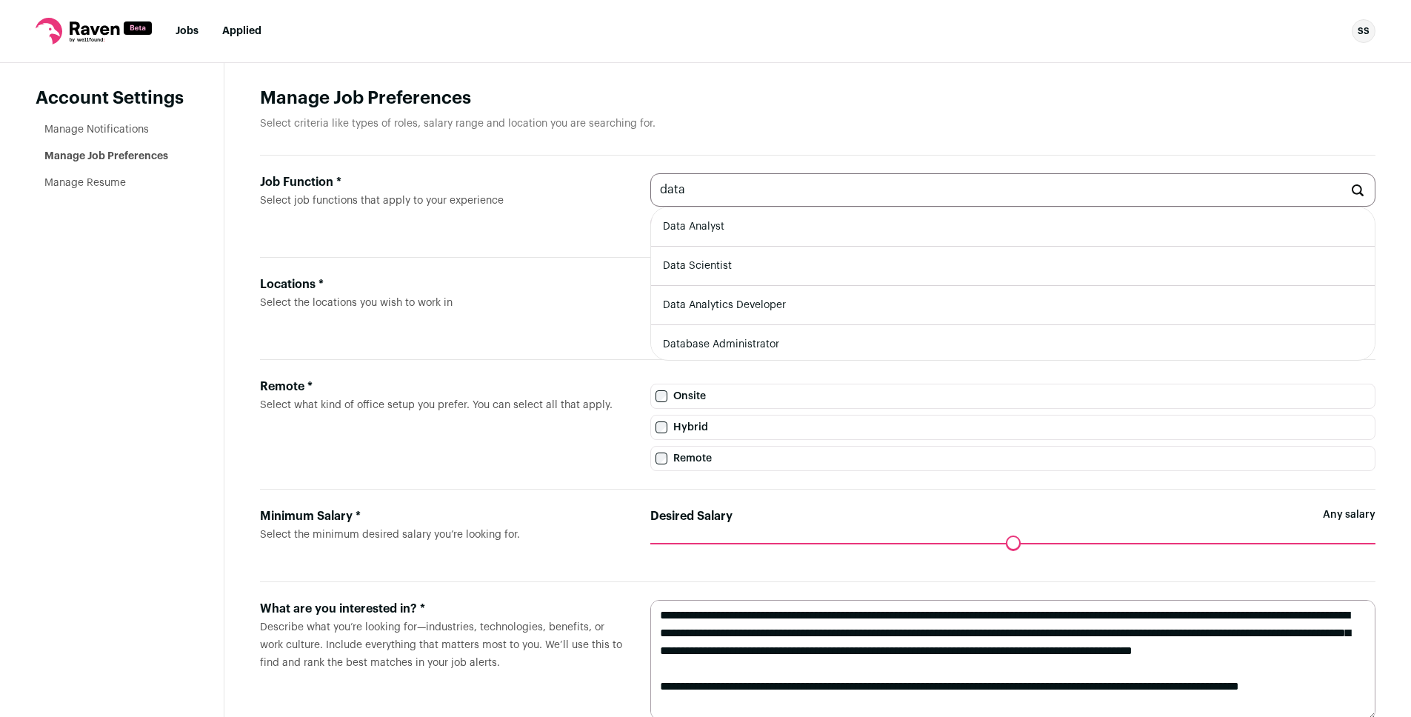
click at [761, 267] on li "Data Scientist" at bounding box center [1013, 266] width 724 height 39
type input "Data Scientist"
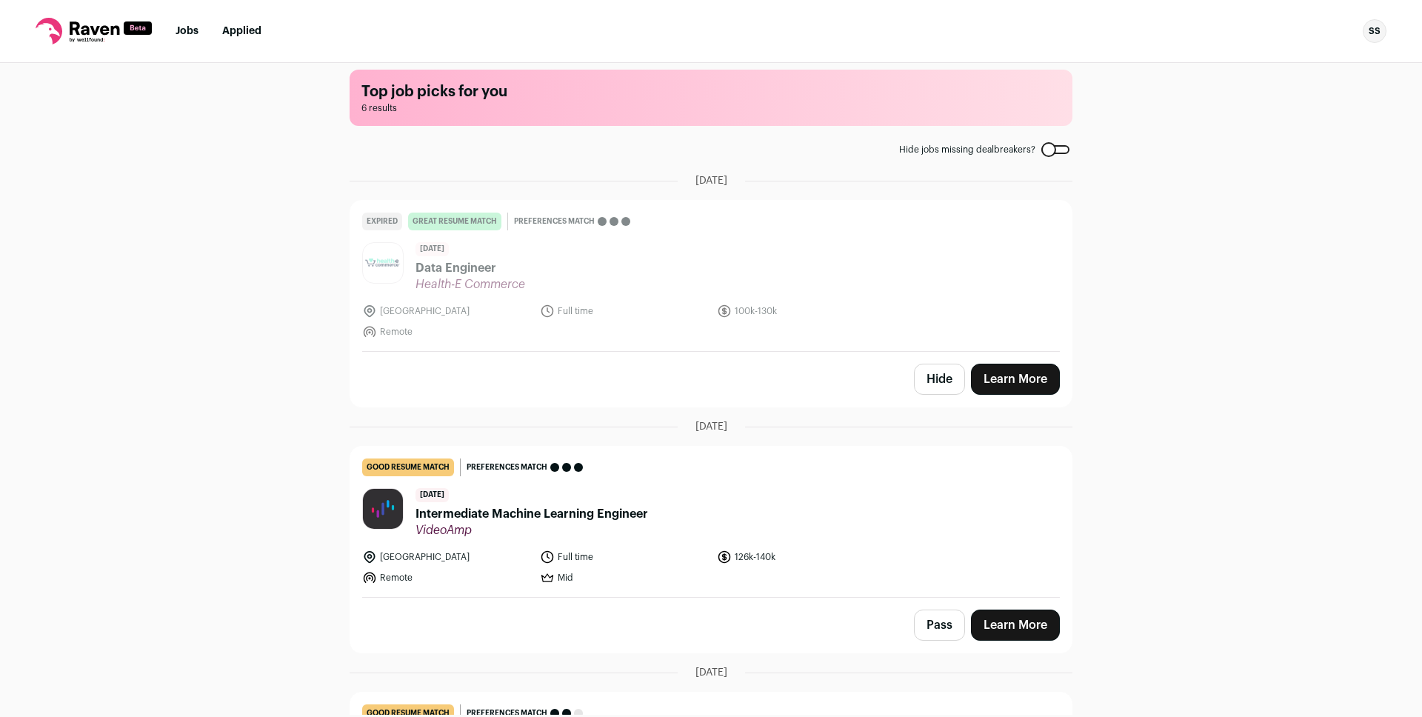
scroll to position [24, 0]
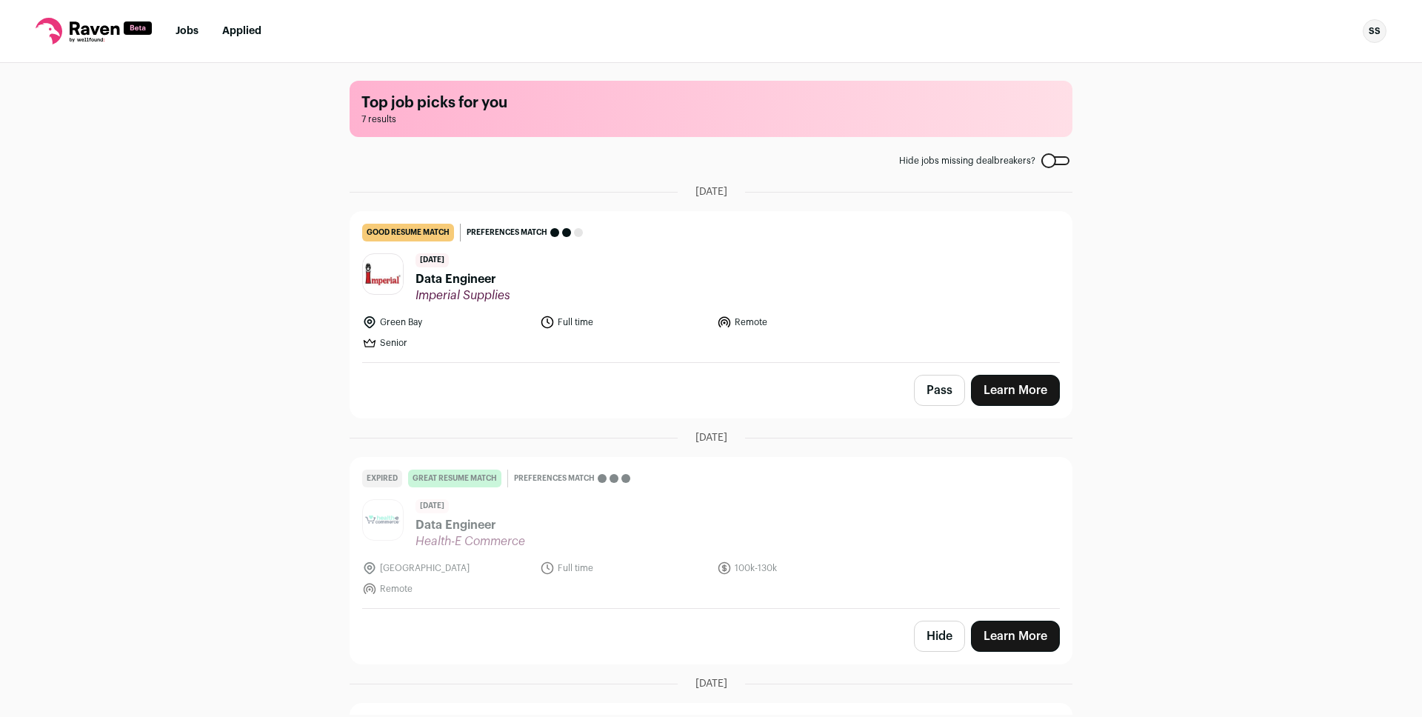
click at [462, 276] on span "Data Engineer" at bounding box center [462, 279] width 95 height 18
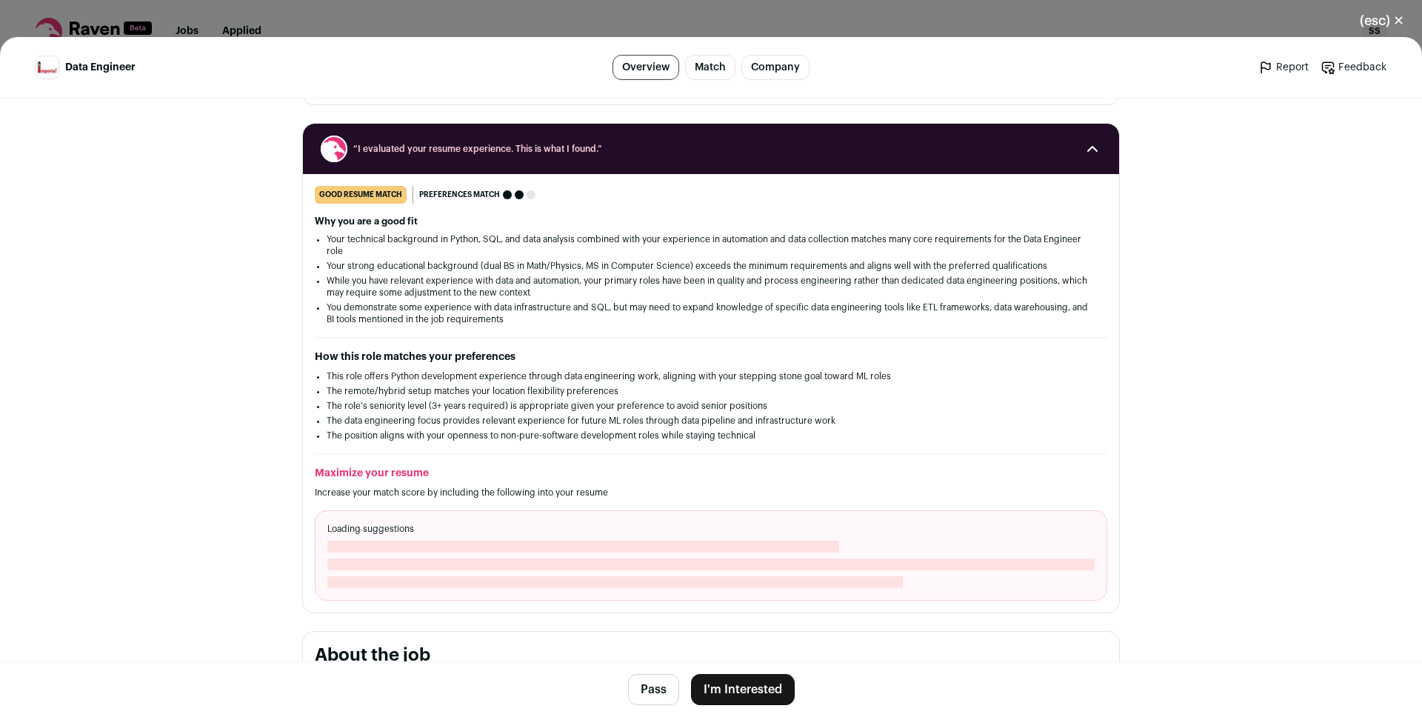
scroll to position [168, 0]
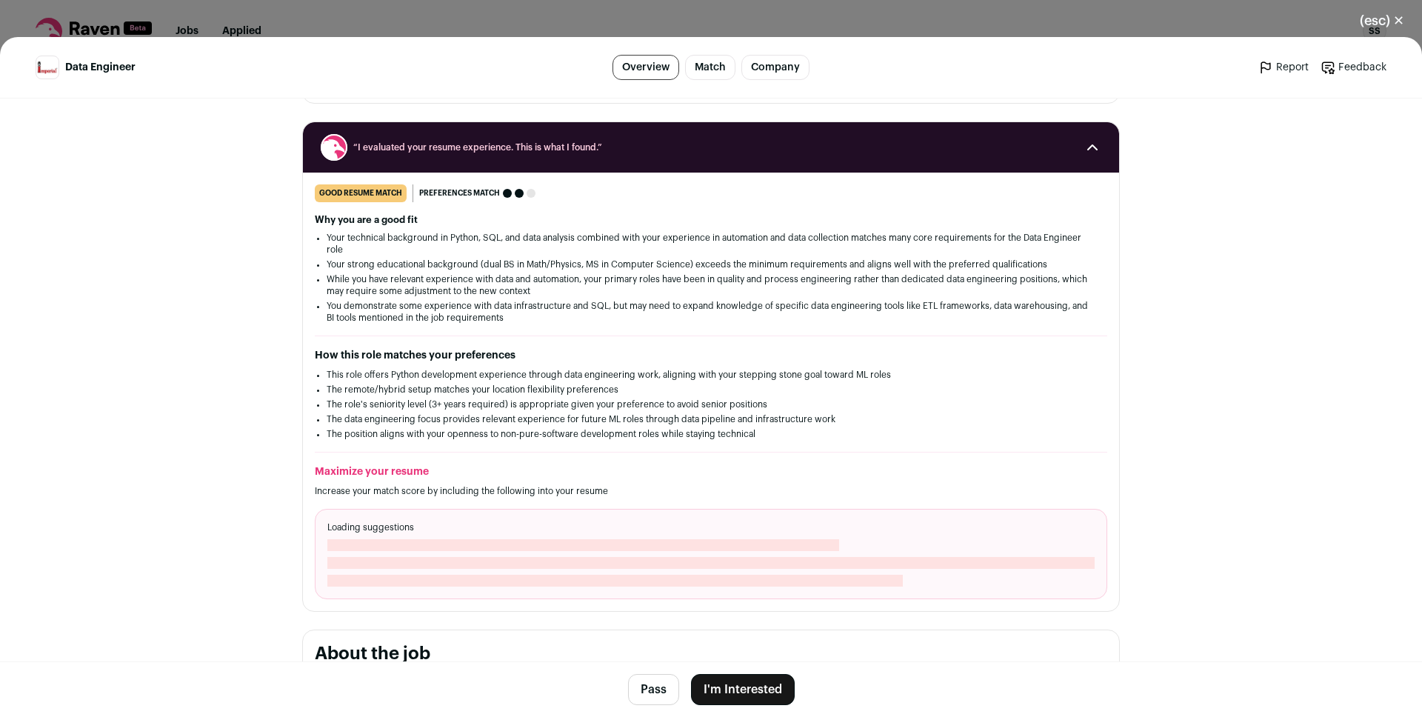
click at [575, 378] on li "This role offers Python development experience through data engineering work, a…" at bounding box center [711, 375] width 769 height 12
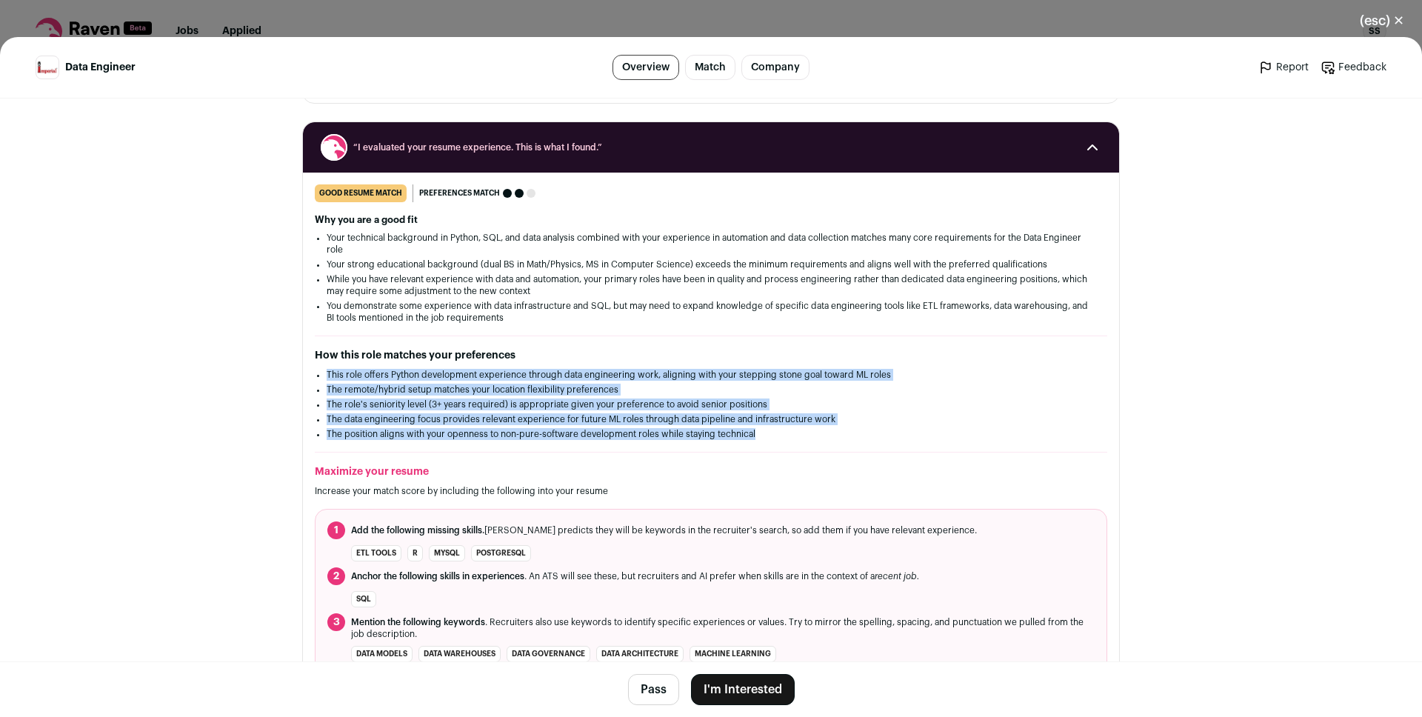
drag, startPoint x: 575, startPoint y: 378, endPoint x: 575, endPoint y: 428, distance: 49.6
click at [575, 428] on ul "This role offers Python development experience through data engineering work, a…" at bounding box center [711, 404] width 769 height 71
click at [575, 428] on li "The position aligns with your openness to non-pure-software development roles w…" at bounding box center [711, 434] width 769 height 12
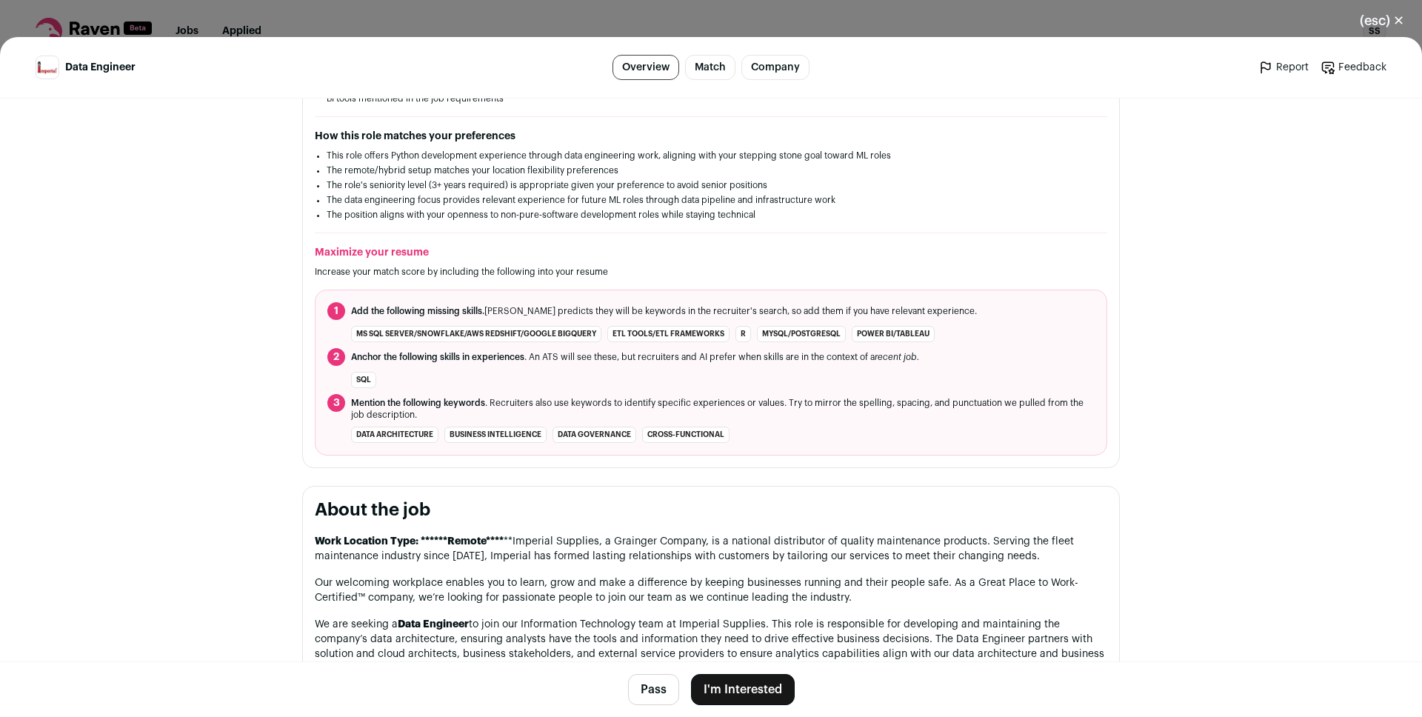
scroll to position [393, 0]
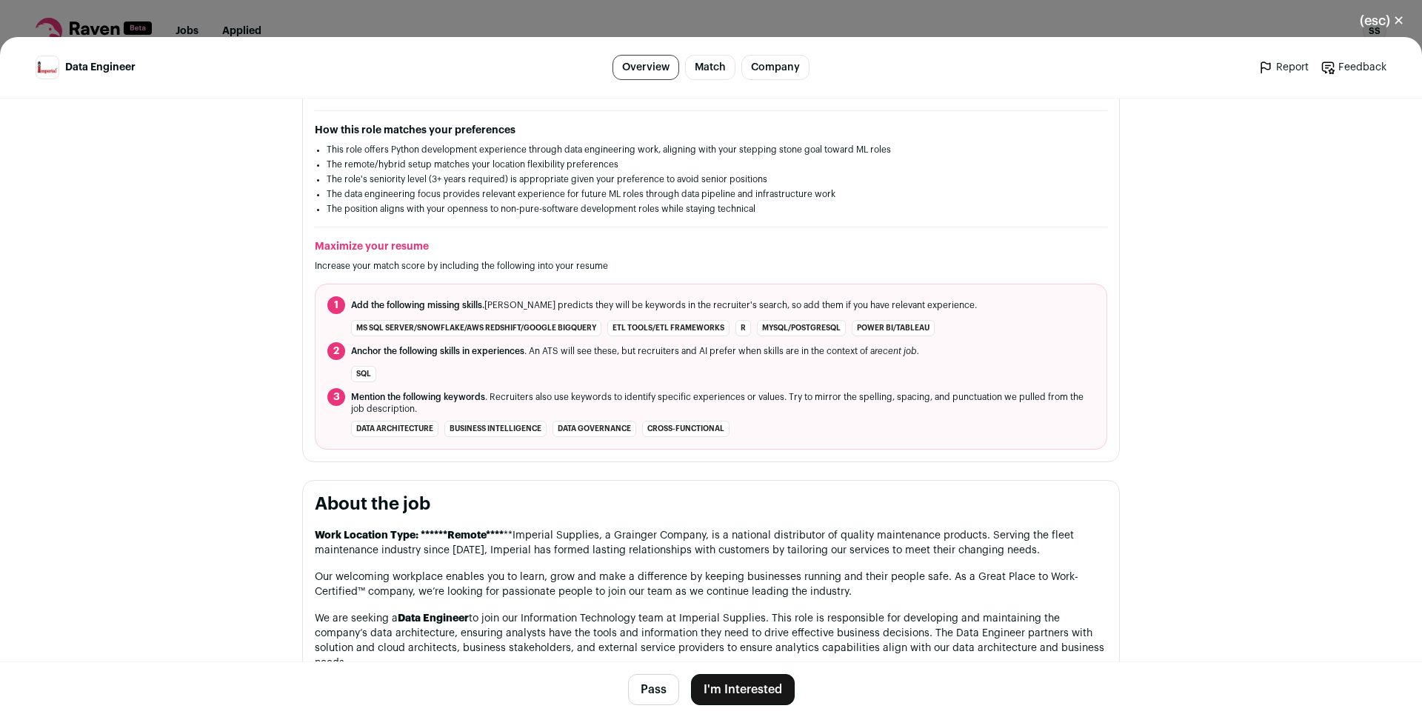
click at [740, 683] on button "I'm Interested" at bounding box center [743, 689] width 104 height 31
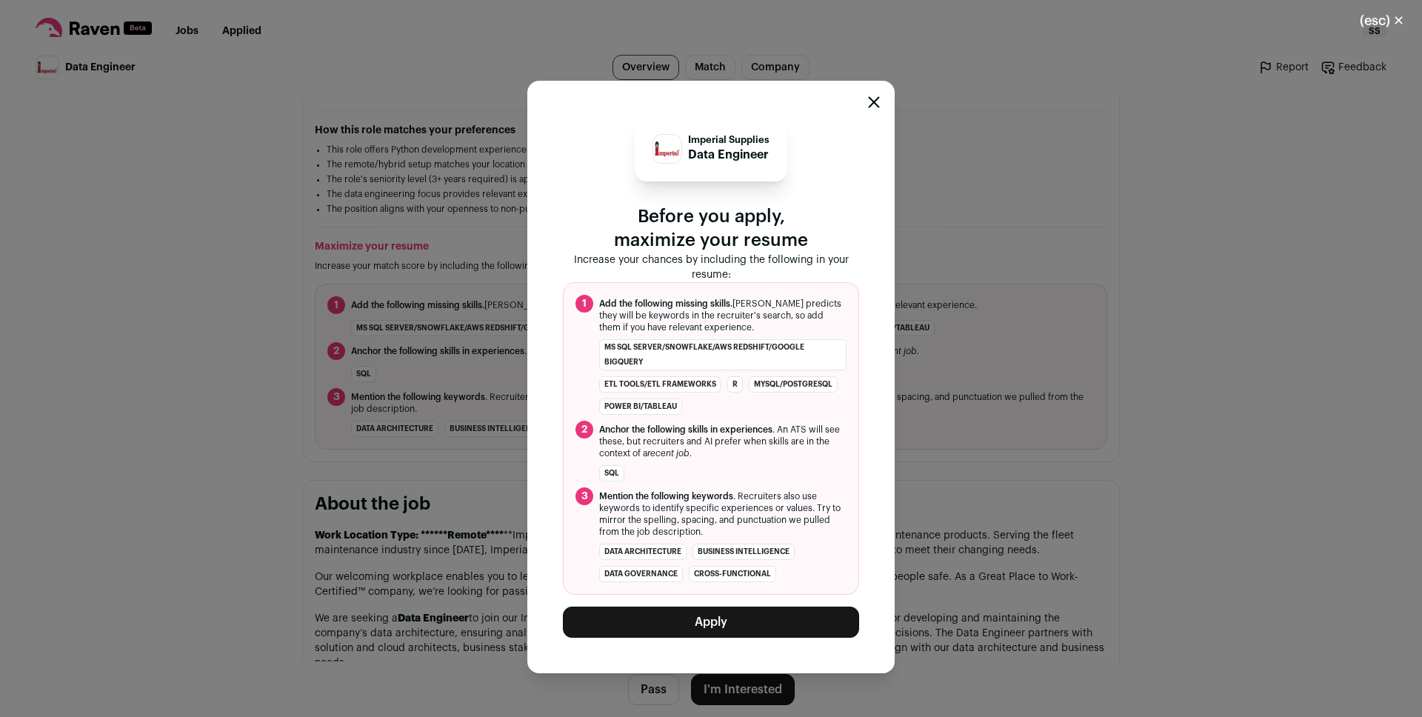
click at [701, 621] on button "Apply" at bounding box center [711, 622] width 296 height 31
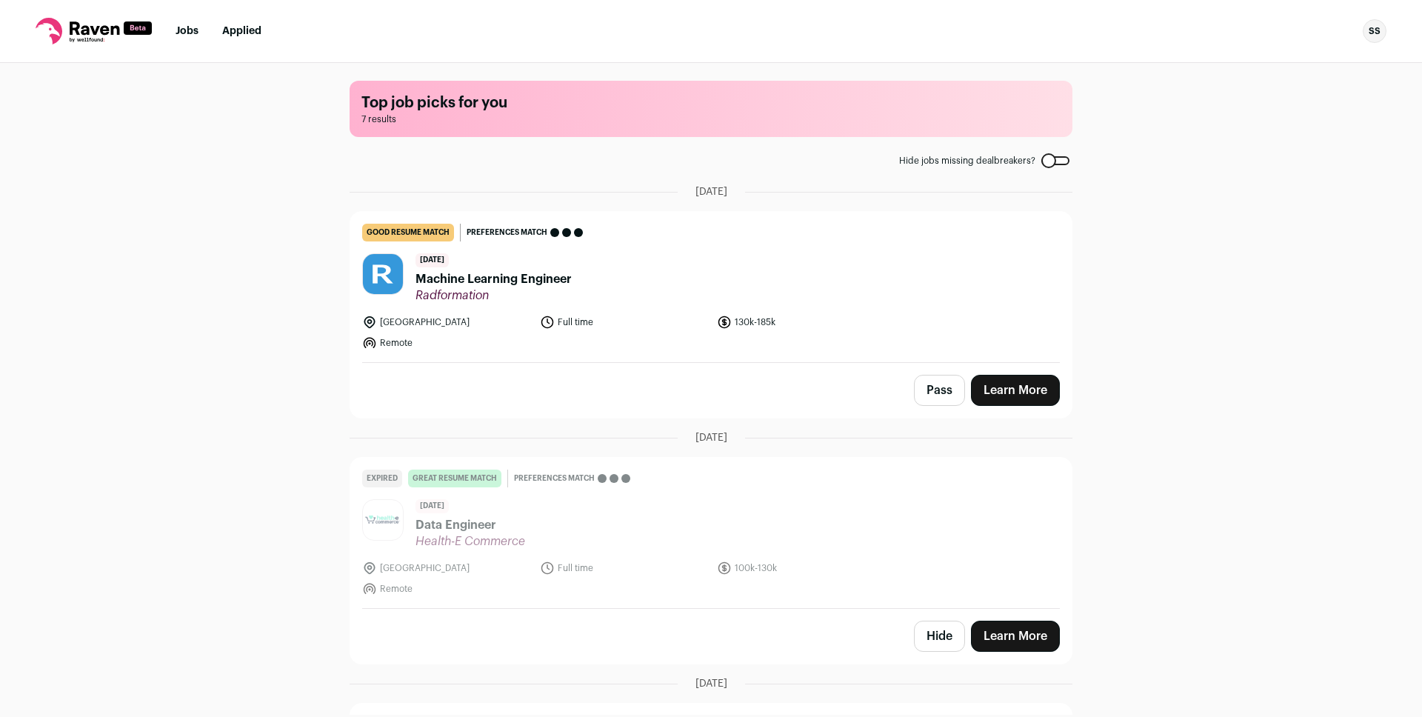
drag, startPoint x: 176, startPoint y: 23, endPoint x: 185, endPoint y: 32, distance: 12.6
click at [178, 25] on li "Jobs" at bounding box center [187, 31] width 23 height 15
click at [186, 33] on link "Jobs" at bounding box center [187, 31] width 23 height 10
click at [187, 29] on link "Jobs" at bounding box center [187, 31] width 23 height 10
click at [941, 633] on button "Hide" at bounding box center [939, 636] width 51 height 31
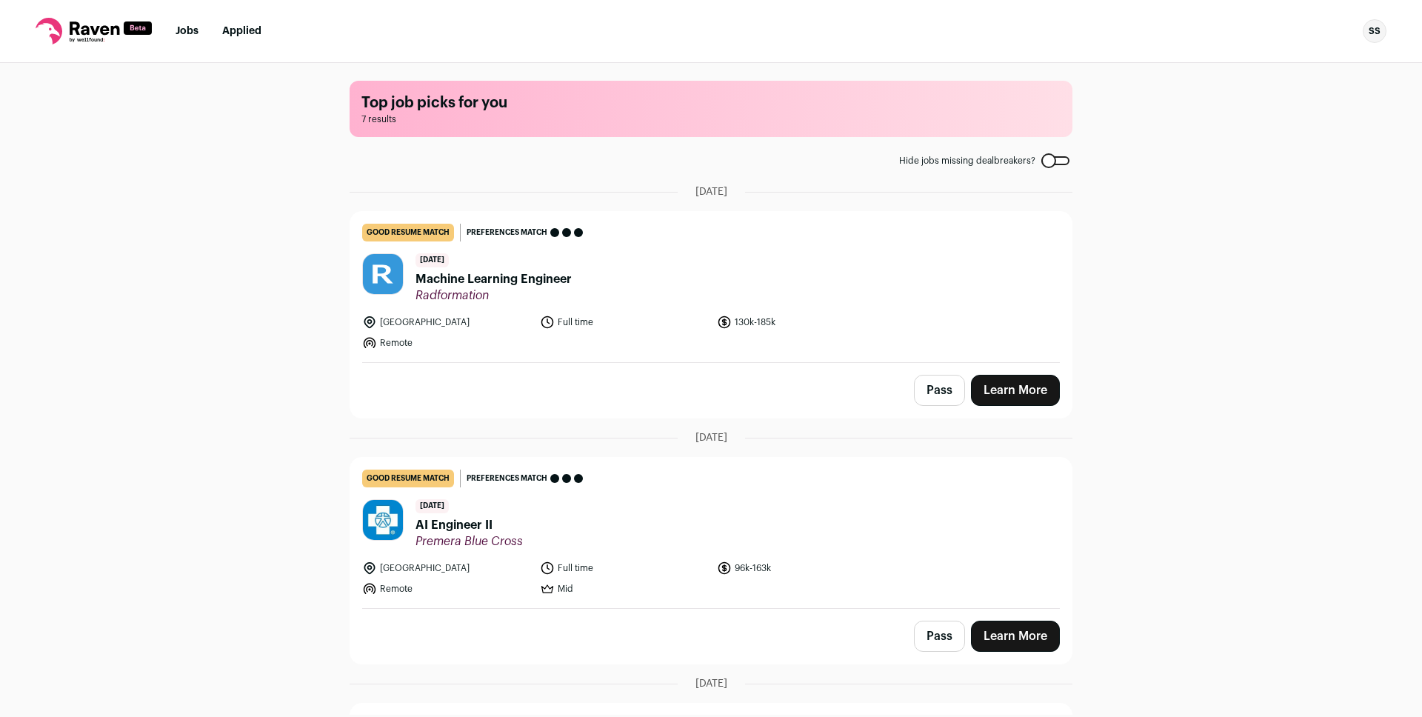
click at [510, 281] on span "Machine Learning Engineer" at bounding box center [493, 279] width 156 height 18
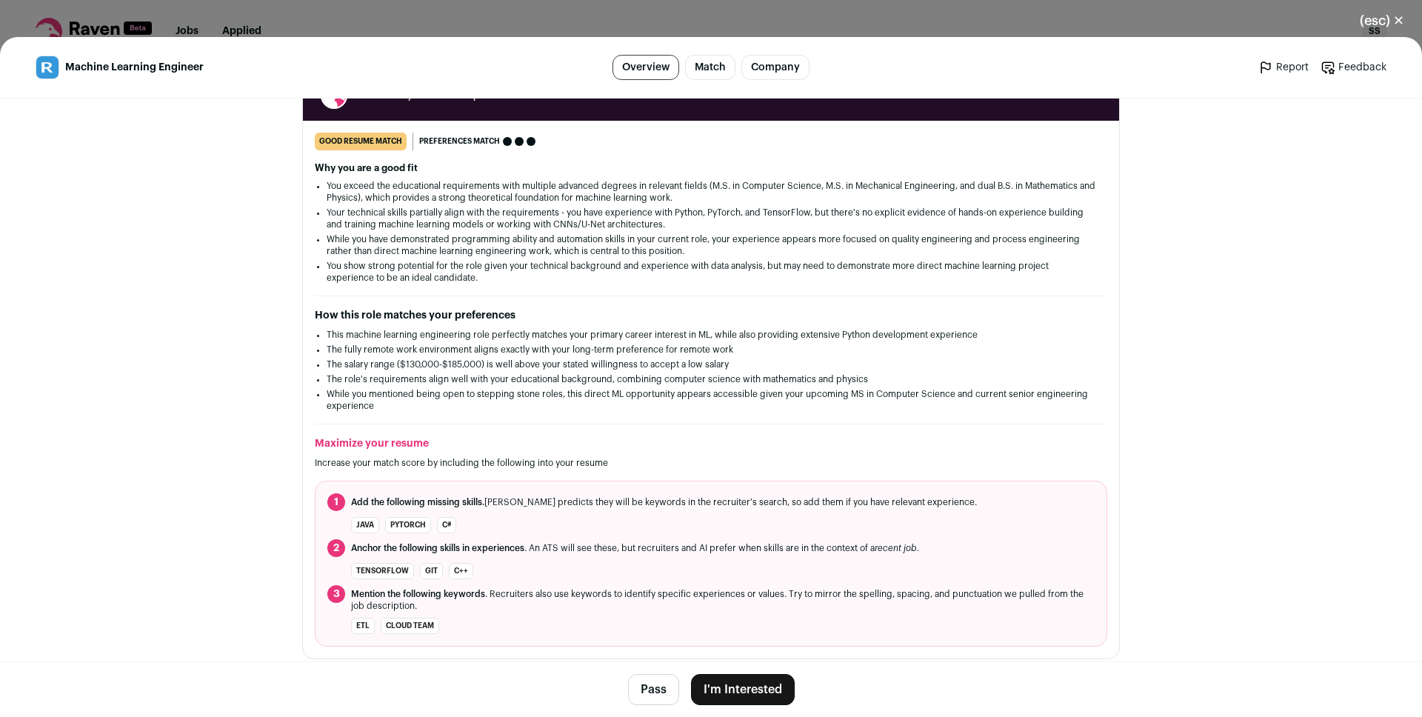
scroll to position [239, 0]
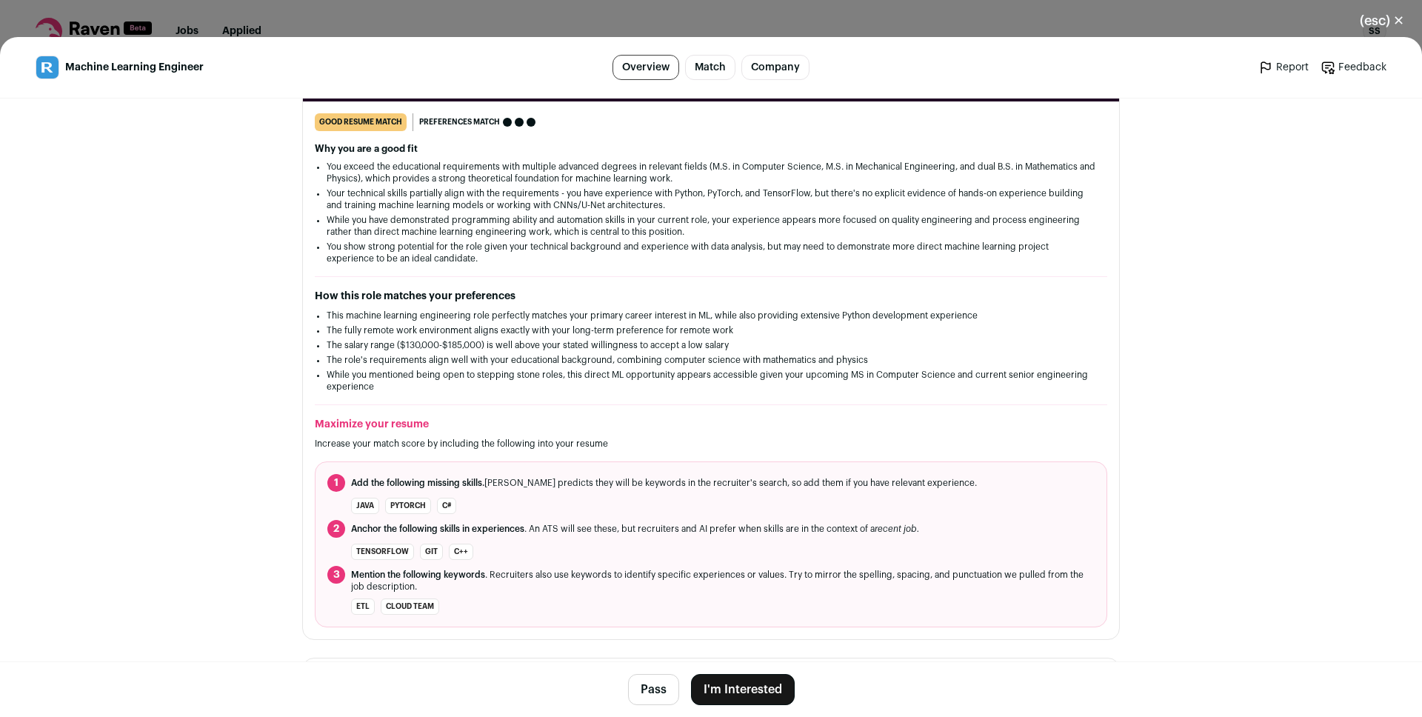
click at [739, 688] on button "I'm Interested" at bounding box center [743, 689] width 104 height 31
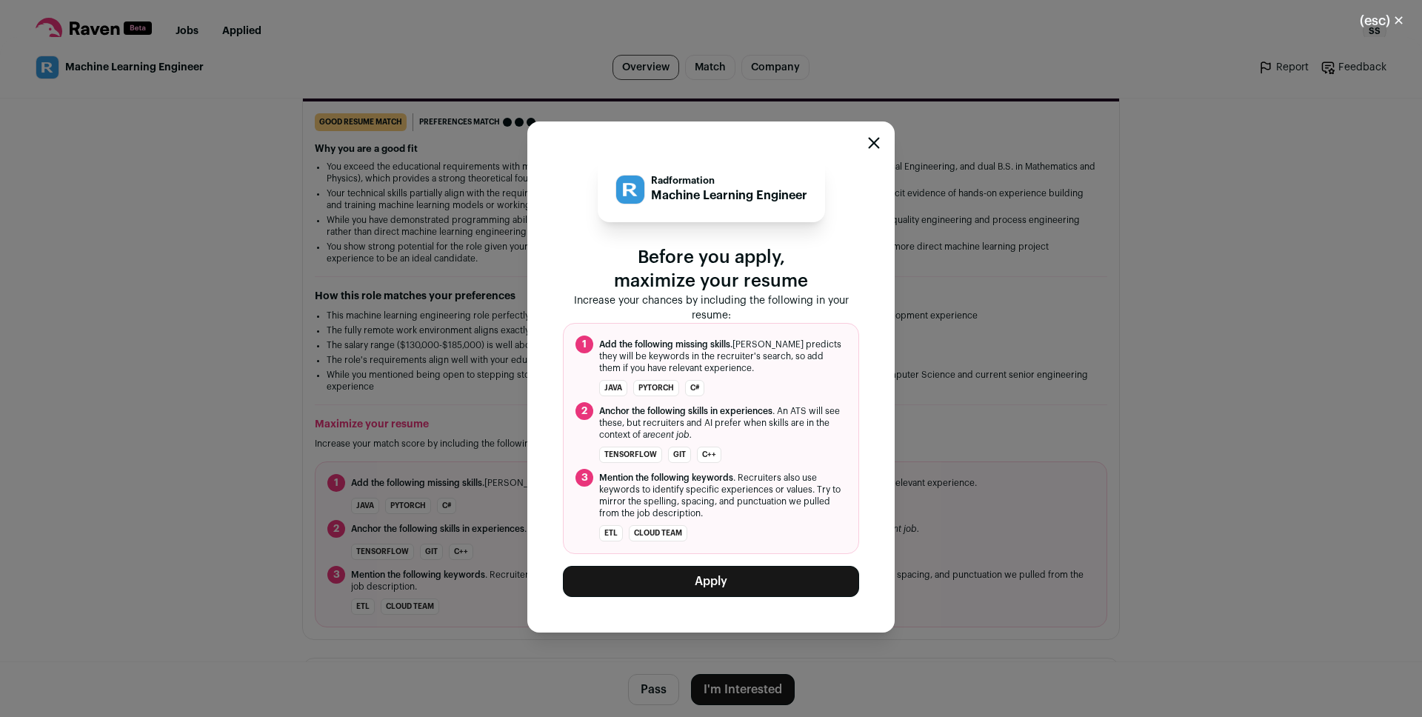
click at [711, 581] on button "Apply" at bounding box center [711, 581] width 296 height 31
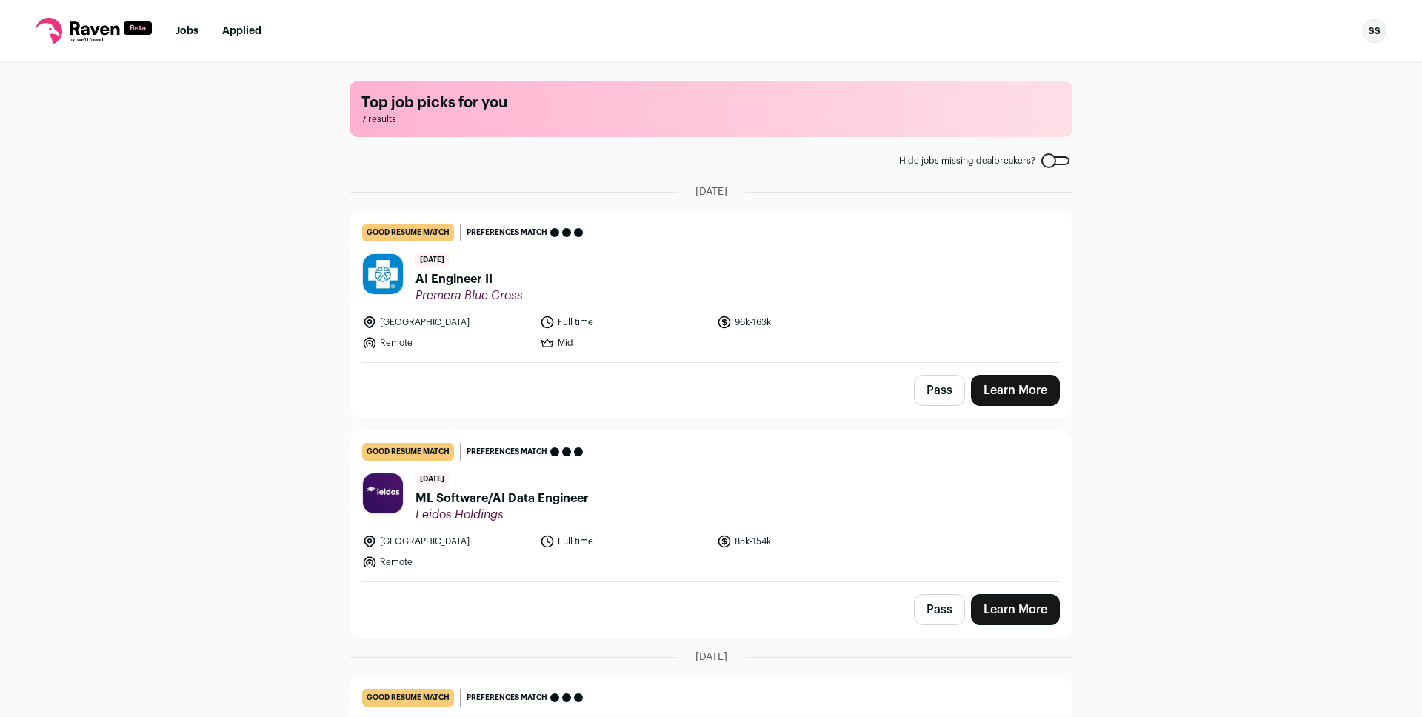
click at [440, 275] on span "AI Engineer II" at bounding box center [468, 279] width 107 height 18
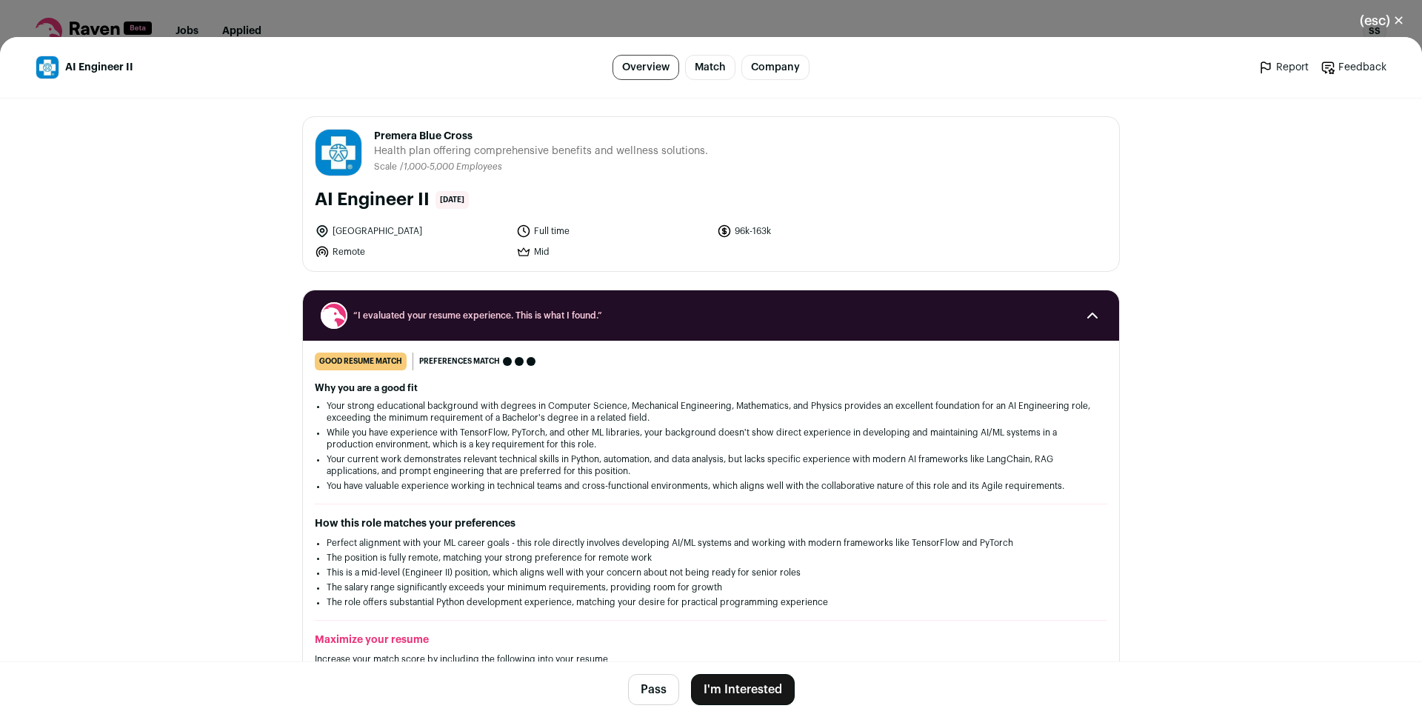
click at [729, 695] on button "I'm Interested" at bounding box center [743, 689] width 104 height 31
click at [781, 687] on button "I'm Interested" at bounding box center [743, 689] width 104 height 31
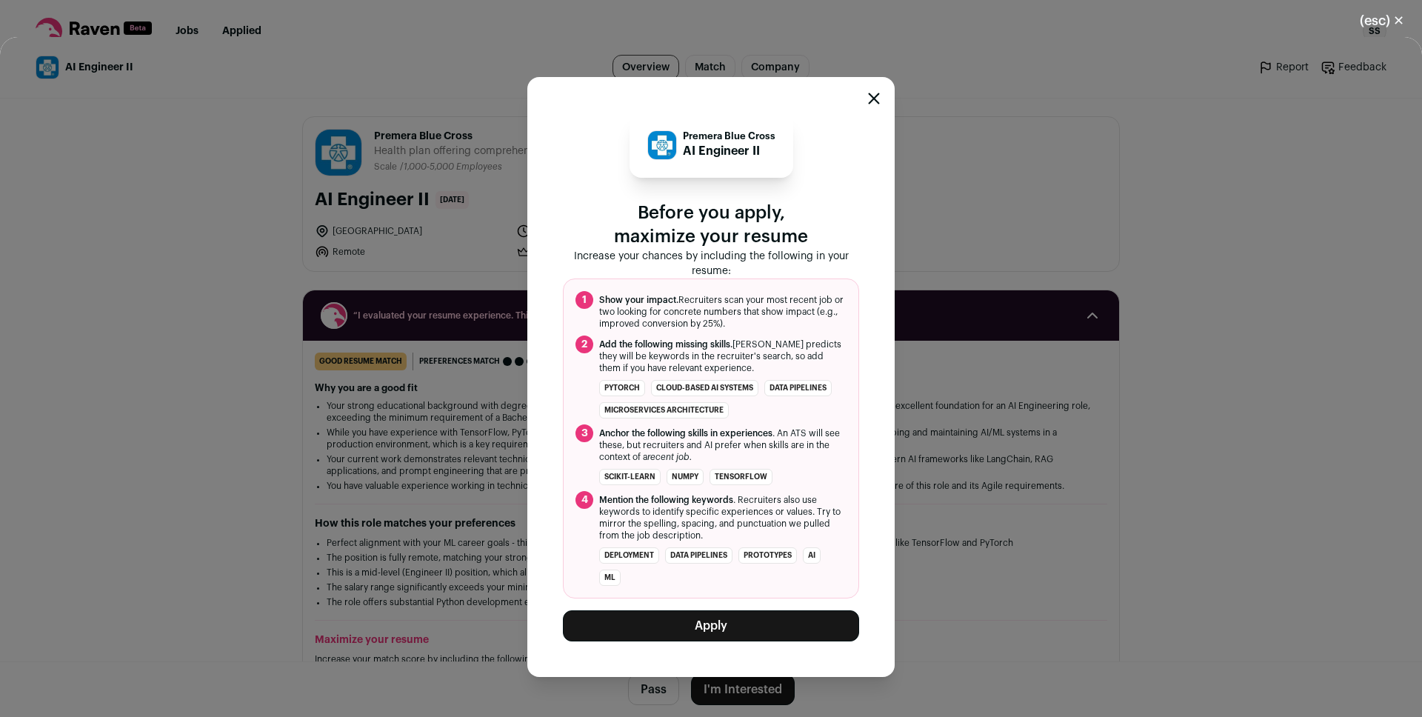
click at [712, 620] on button "Apply" at bounding box center [711, 625] width 296 height 31
